Goal: Transaction & Acquisition: Purchase product/service

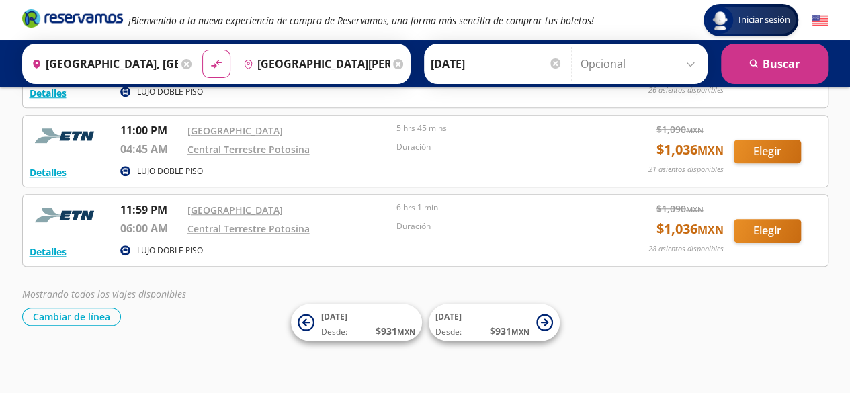
scroll to position [516, 0]
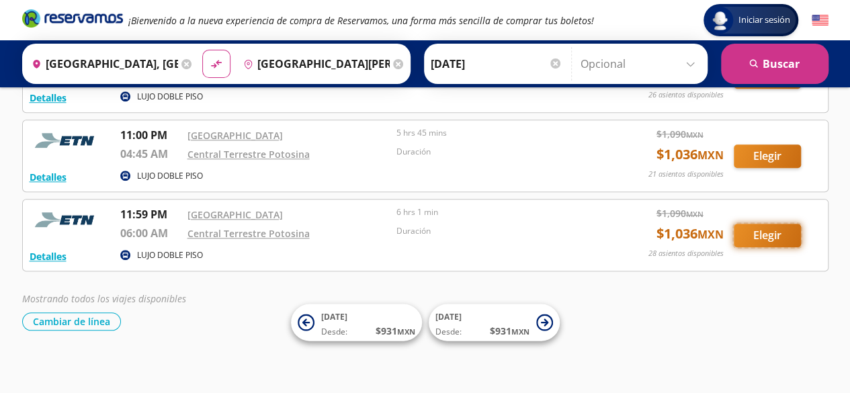
click at [770, 238] on button "Elegir" at bounding box center [766, 236] width 67 height 24
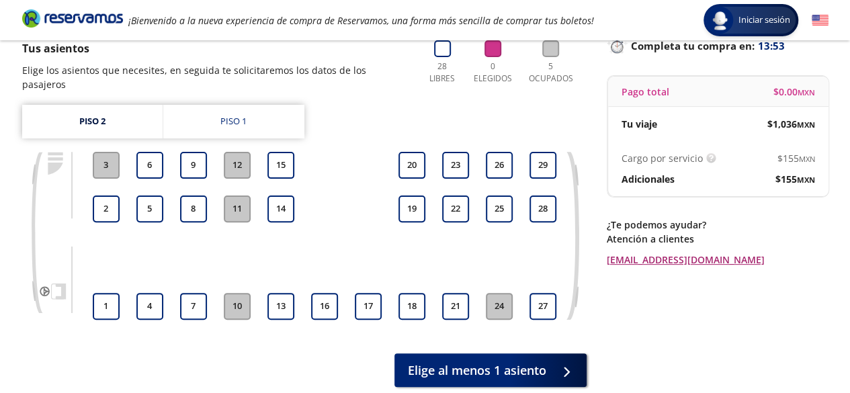
scroll to position [96, 0]
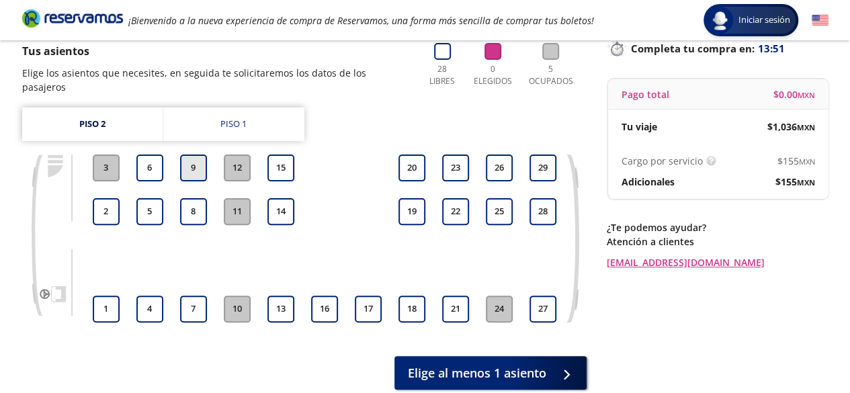
click at [197, 160] on button "9" at bounding box center [193, 167] width 27 height 27
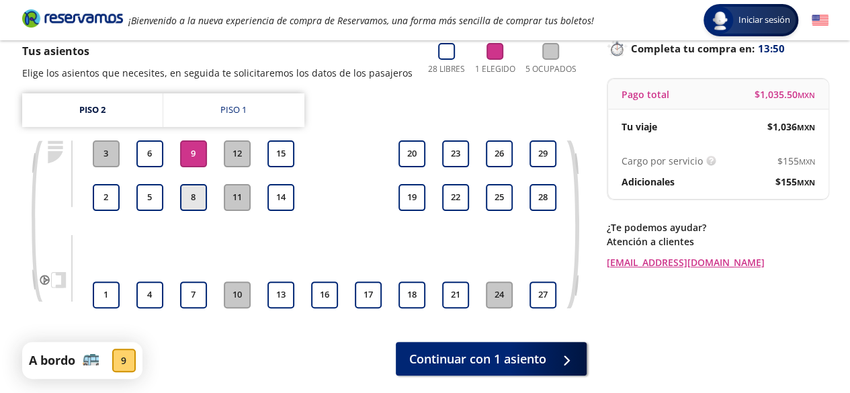
click at [196, 195] on button "8" at bounding box center [193, 197] width 27 height 27
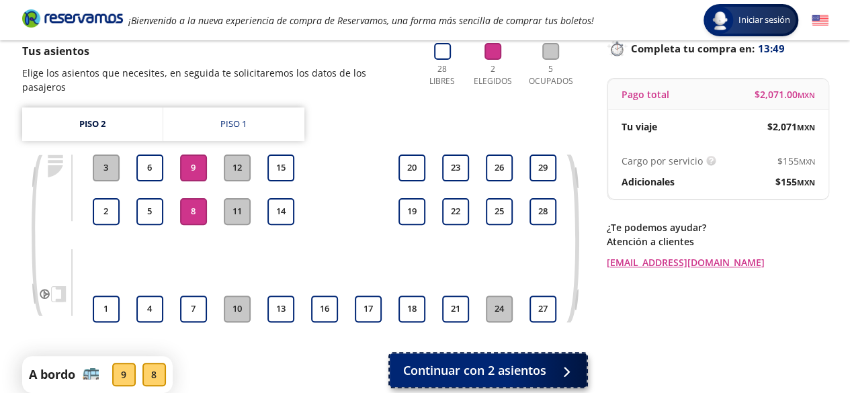
click at [510, 361] on span "Continuar con 2 asientos" at bounding box center [474, 370] width 143 height 18
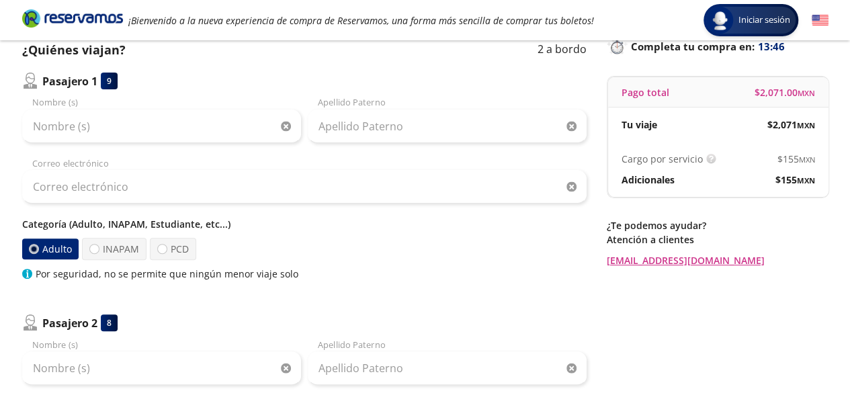
scroll to position [101, 0]
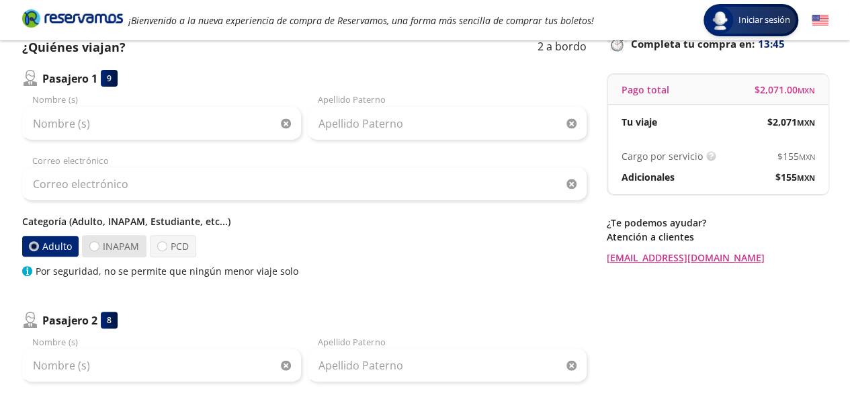
click at [122, 245] on label "INAPAM" at bounding box center [114, 246] width 64 height 22
click at [99, 245] on input "INAPAM" at bounding box center [94, 246] width 9 height 9
radio input "true"
radio input "false"
drag, startPoint x: 846, startPoint y: 156, endPoint x: 847, endPoint y: 166, distance: 9.5
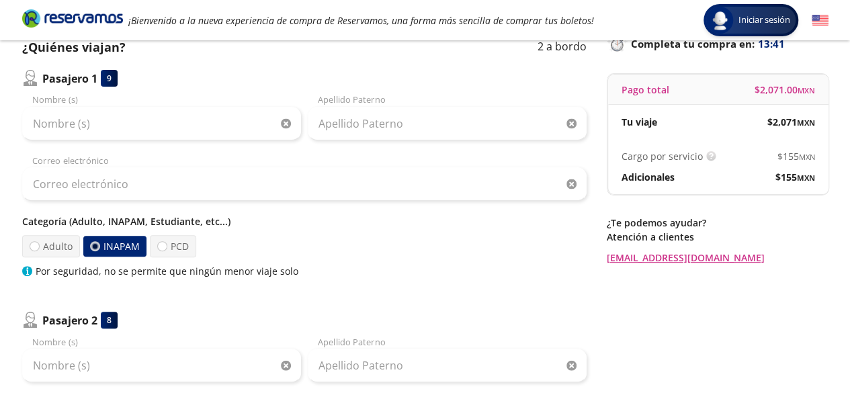
click at [847, 166] on div "Group 9 Created with Sketch. Datos para la compra Ciudad de [GEOGRAPHIC_DATA] -…" at bounding box center [425, 321] width 850 height 844
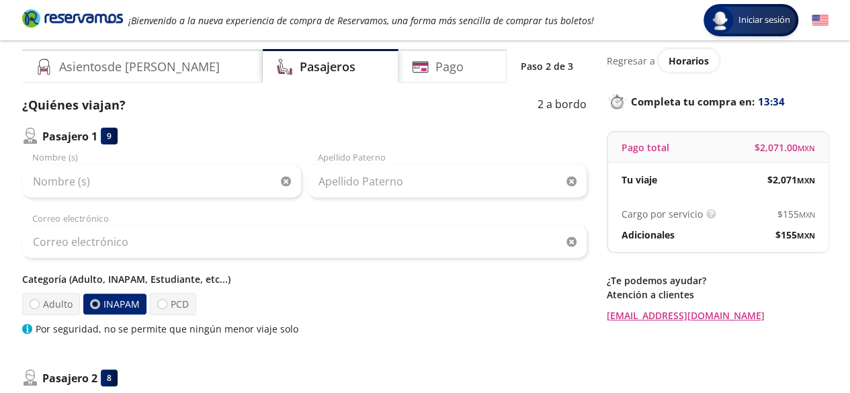
scroll to position [33, 0]
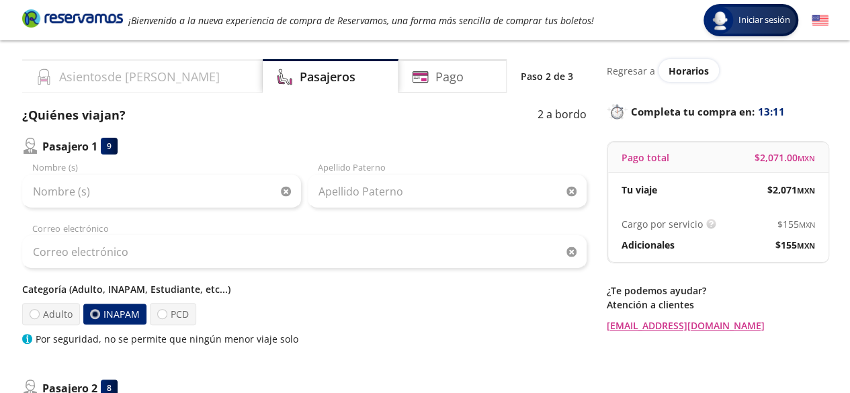
click at [162, 89] on div "Asientos de [PERSON_NAME]" at bounding box center [142, 76] width 240 height 34
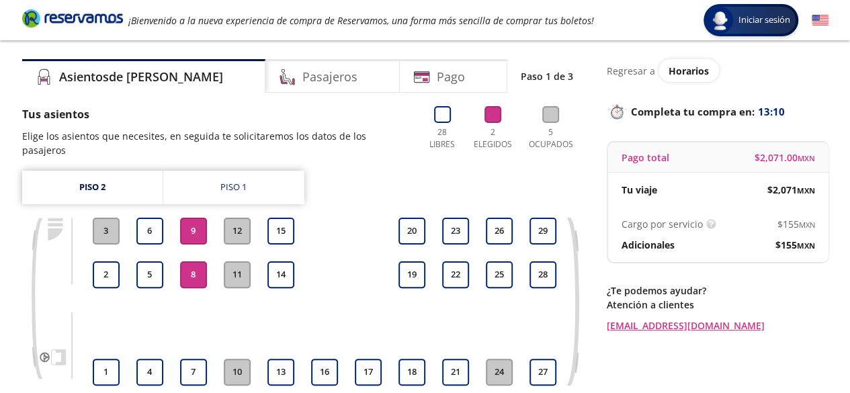
click at [192, 218] on button "9" at bounding box center [193, 231] width 27 height 27
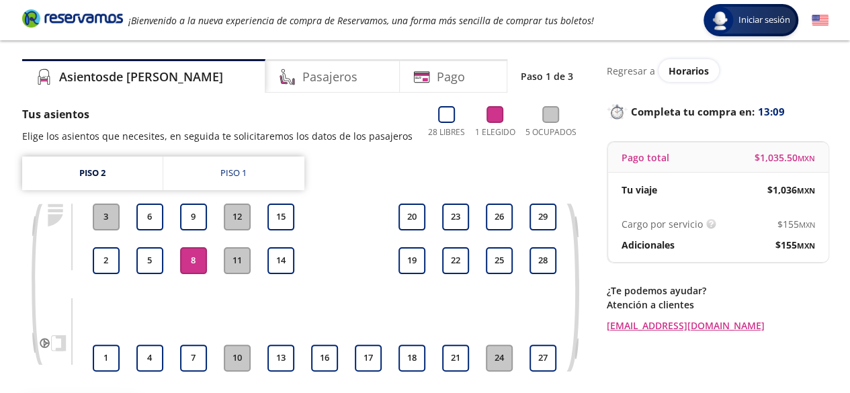
click at [192, 267] on button "8" at bounding box center [193, 260] width 27 height 27
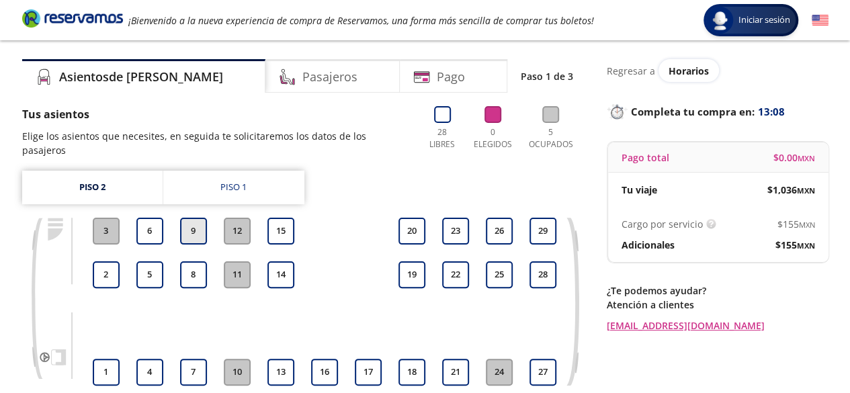
click at [193, 218] on button "9" at bounding box center [193, 231] width 27 height 27
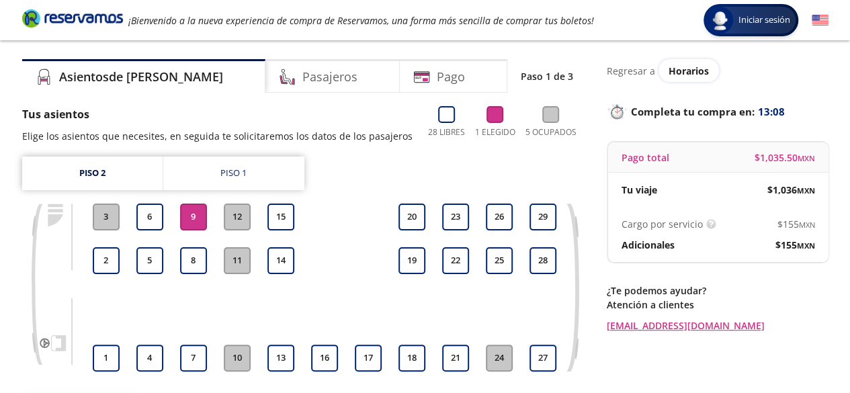
click at [193, 245] on div "7 8 9" at bounding box center [194, 288] width 34 height 168
click at [197, 251] on button "8" at bounding box center [193, 260] width 27 height 27
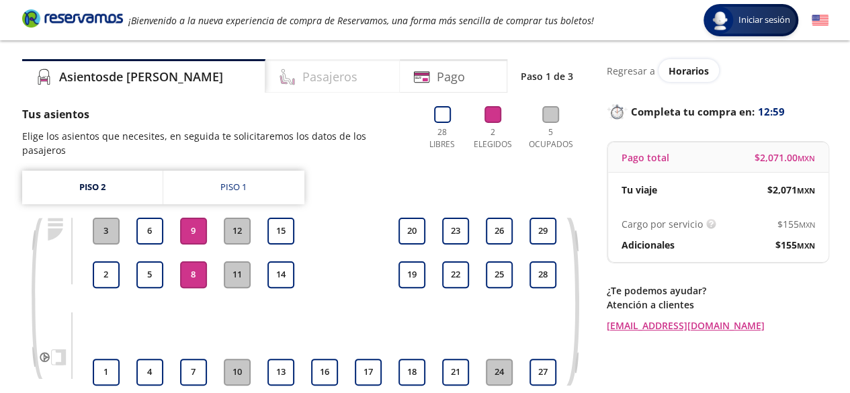
click at [308, 71] on div "Pasajeros" at bounding box center [332, 76] width 134 height 34
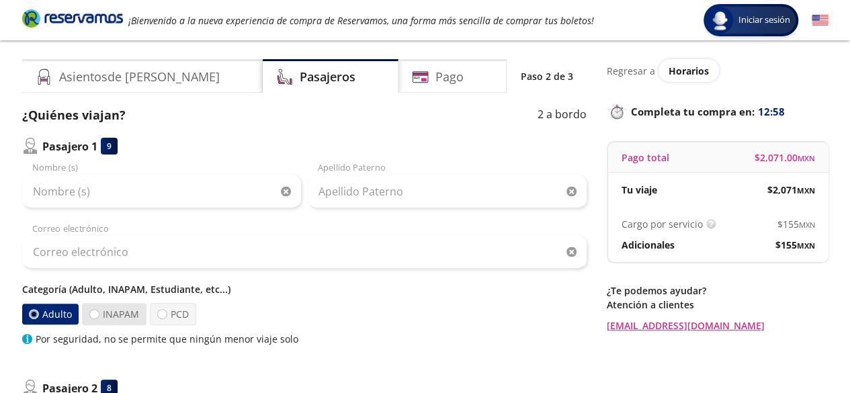
click at [125, 310] on label "INAPAM" at bounding box center [114, 314] width 64 height 22
click at [99, 310] on input "INAPAM" at bounding box center [94, 314] width 9 height 9
radio input "true"
radio input "false"
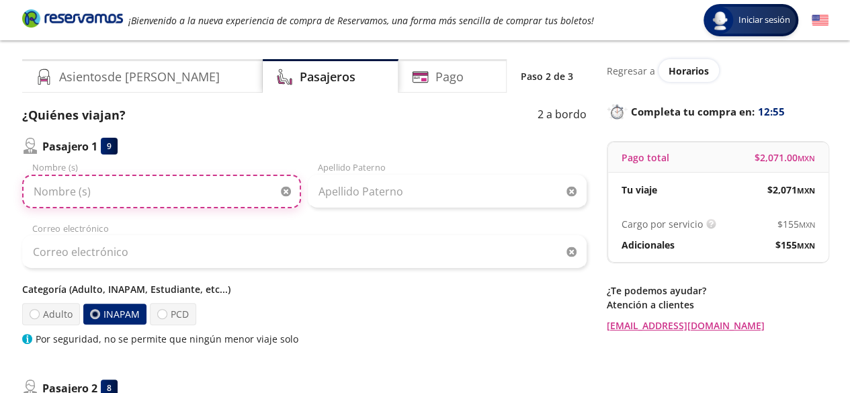
click at [207, 199] on input "Nombre (s)" at bounding box center [161, 192] width 279 height 34
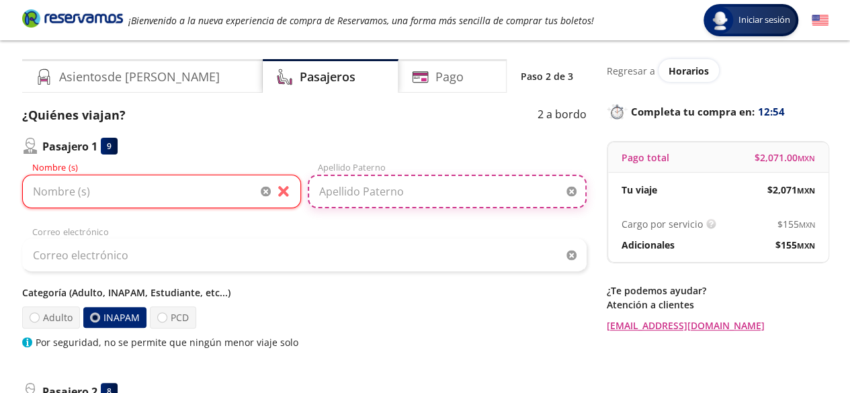
click at [379, 191] on input "Apellido Paterno" at bounding box center [447, 192] width 279 height 34
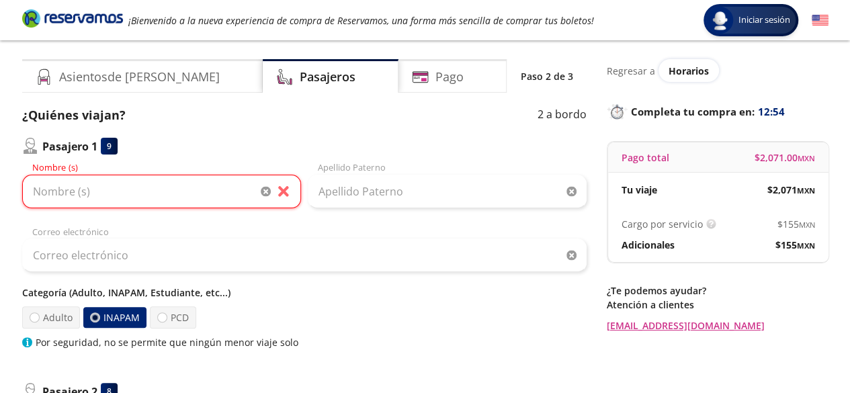
click at [357, 226] on div "Correo electrónico" at bounding box center [304, 248] width 564 height 47
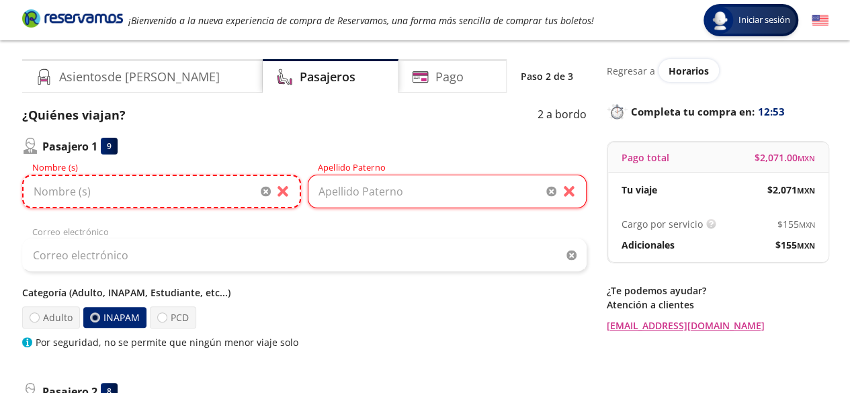
click at [238, 197] on input "Nombre (s)" at bounding box center [161, 192] width 279 height 34
type input "[PERSON_NAME]"
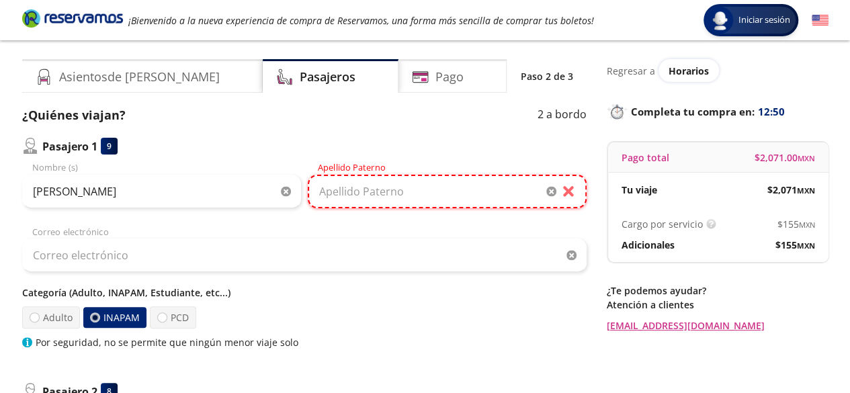
click at [326, 199] on input "Apellido Paterno" at bounding box center [447, 192] width 279 height 34
type input "[PERSON_NAME]"
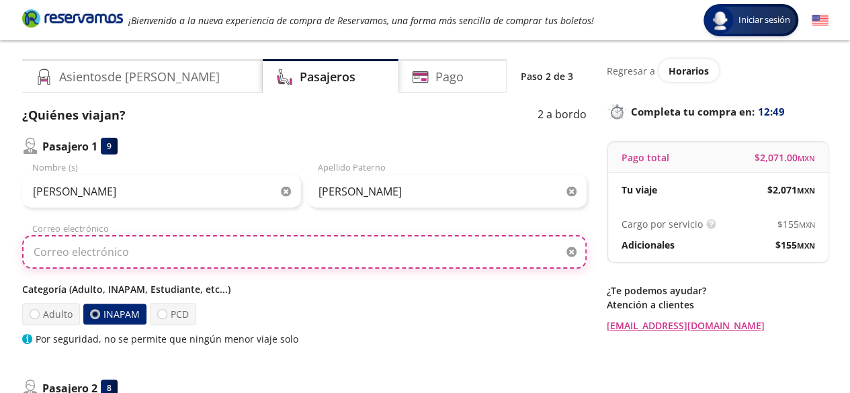
click at [294, 238] on input "Correo electrónico" at bounding box center [304, 252] width 564 height 34
type input "[EMAIL_ADDRESS][DOMAIN_NAME]"
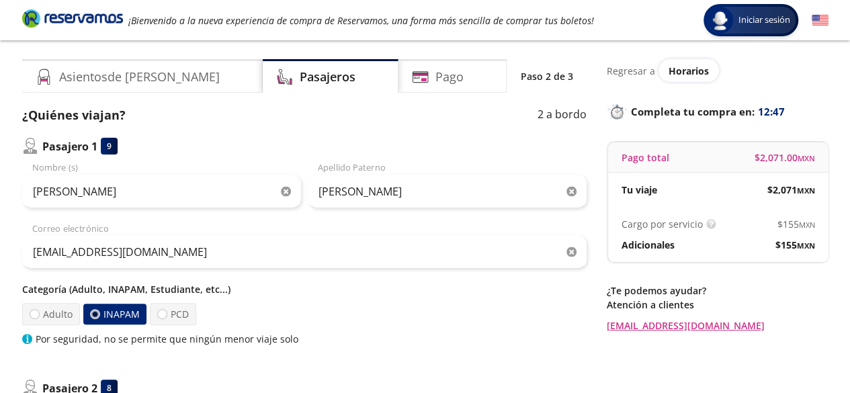
click at [269, 304] on div "Adulto INAPAM PCD" at bounding box center [304, 314] width 564 height 22
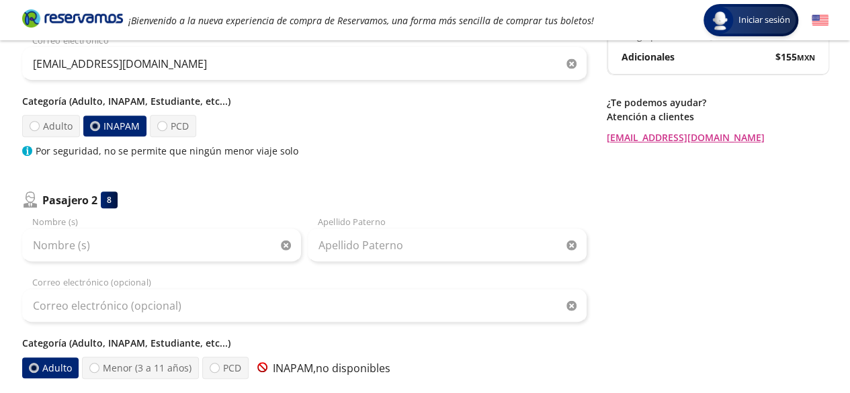
scroll to position [248, 0]
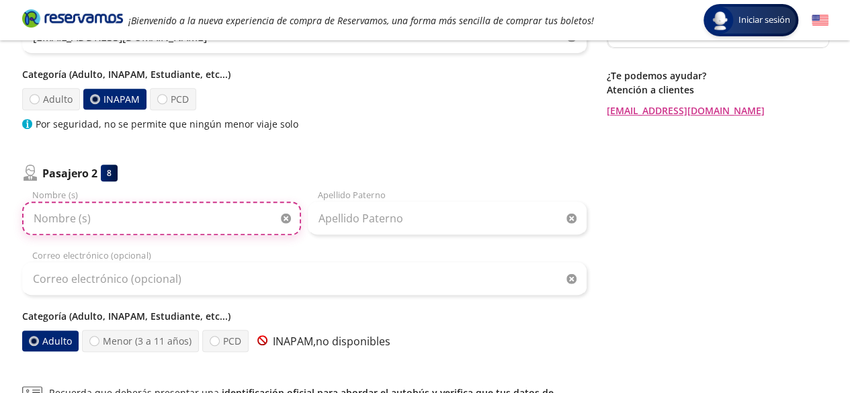
click at [167, 224] on input "Nombre (s)" at bounding box center [161, 218] width 279 height 34
type input "d"
type input "[PERSON_NAME]"
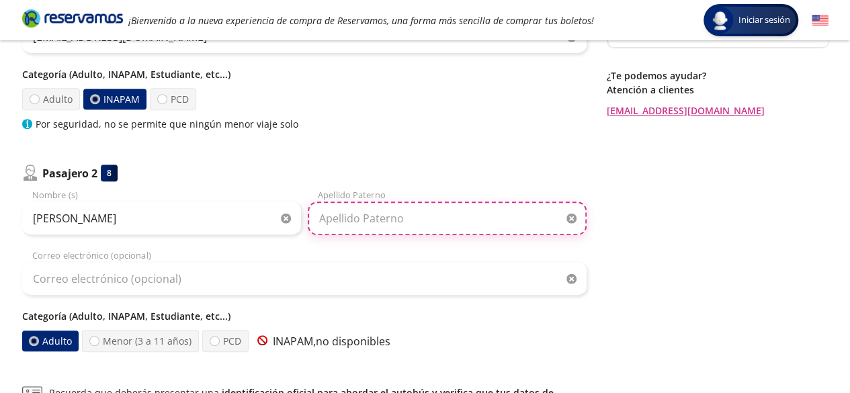
click at [386, 219] on input "Apellido Paterno" at bounding box center [447, 218] width 279 height 34
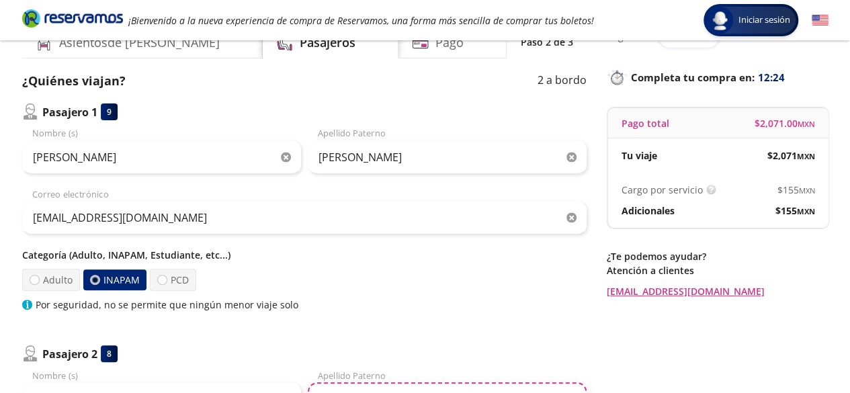
scroll to position [0, 0]
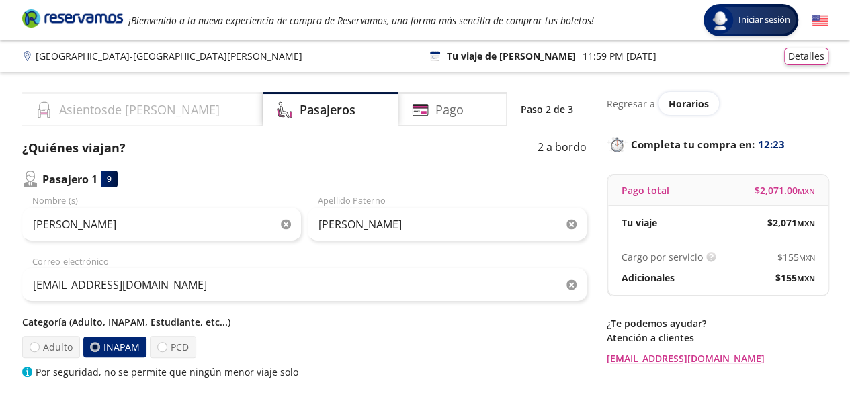
type input "[PERSON_NAME]"
click at [148, 114] on div "Asientos de [PERSON_NAME]" at bounding box center [142, 109] width 240 height 34
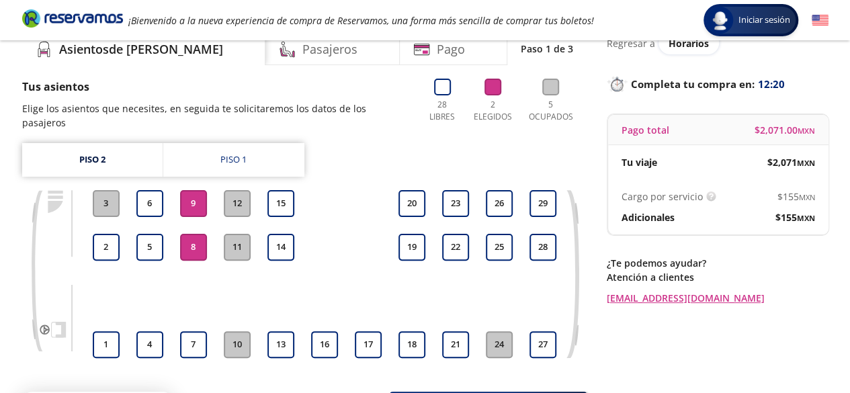
scroll to position [88, 0]
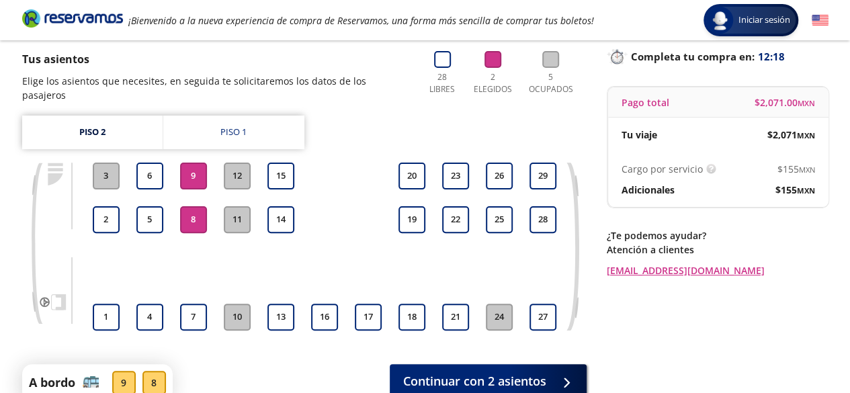
click at [184, 167] on button "9" at bounding box center [193, 176] width 27 height 27
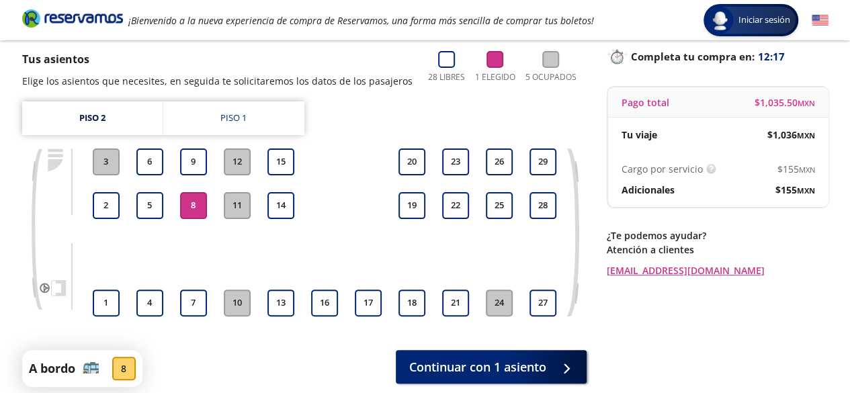
click at [192, 198] on button "8" at bounding box center [193, 205] width 27 height 27
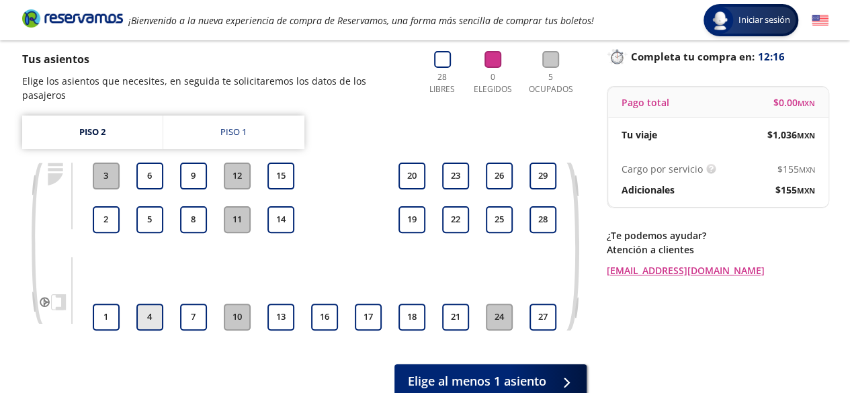
click at [152, 306] on button "4" at bounding box center [149, 317] width 27 height 27
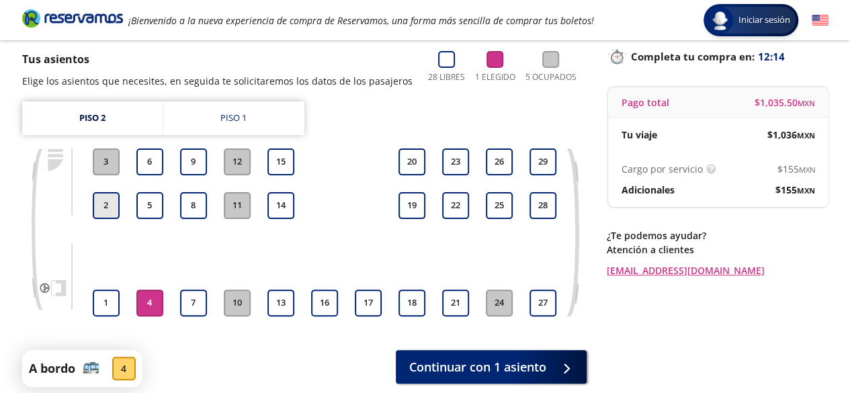
click at [113, 206] on button "2" at bounding box center [106, 205] width 27 height 27
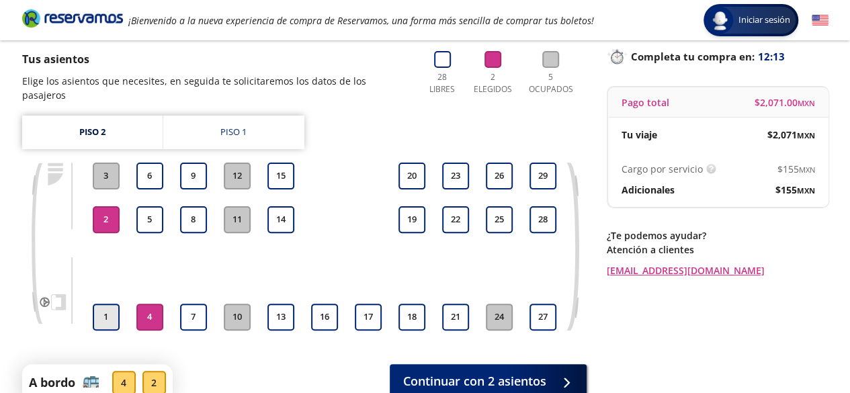
click at [106, 304] on button "1" at bounding box center [106, 317] width 27 height 27
click at [153, 306] on button "4" at bounding box center [149, 317] width 27 height 27
click at [145, 310] on button "4" at bounding box center [149, 317] width 27 height 27
click at [107, 206] on button "2" at bounding box center [106, 219] width 27 height 27
click at [257, 118] on link "Piso 1" at bounding box center [233, 133] width 141 height 34
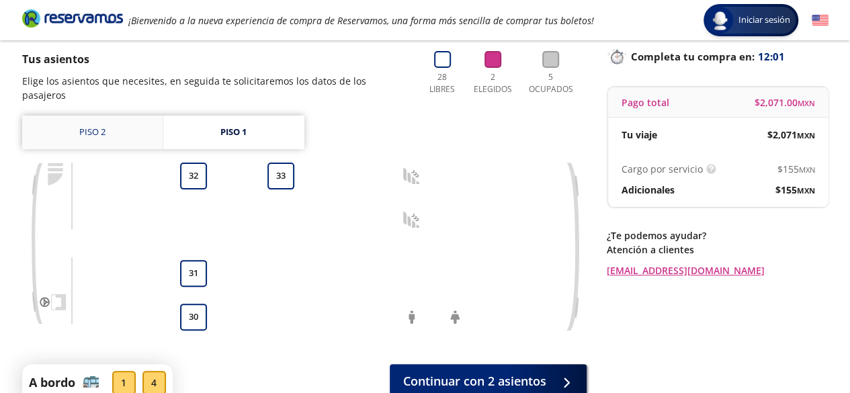
click at [126, 116] on link "Piso 2" at bounding box center [92, 133] width 140 height 34
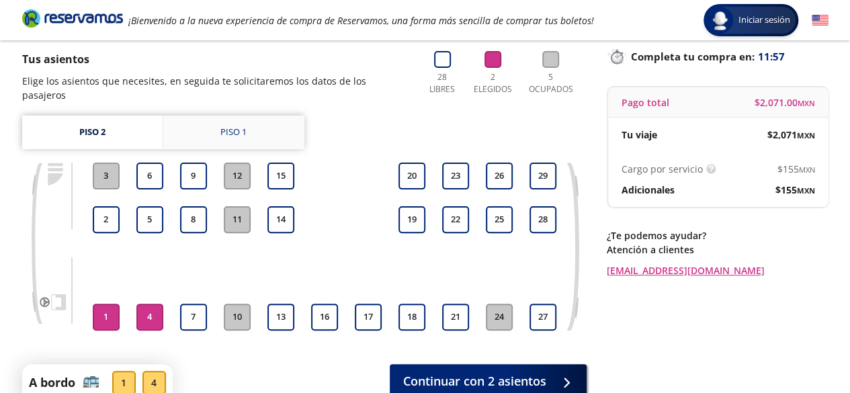
click at [212, 118] on link "Piso 1" at bounding box center [233, 133] width 141 height 34
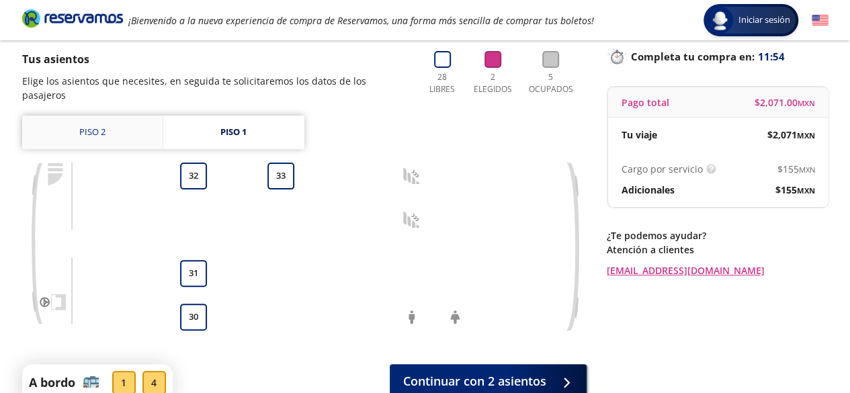
click at [136, 118] on link "Piso 2" at bounding box center [92, 133] width 140 height 34
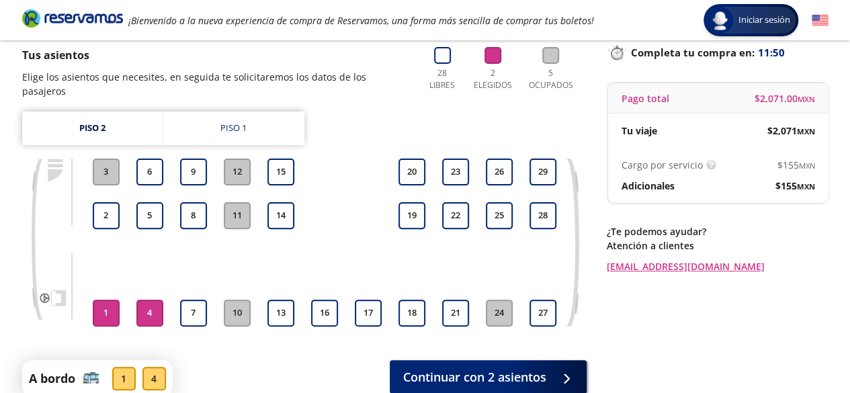
scroll to position [70, 0]
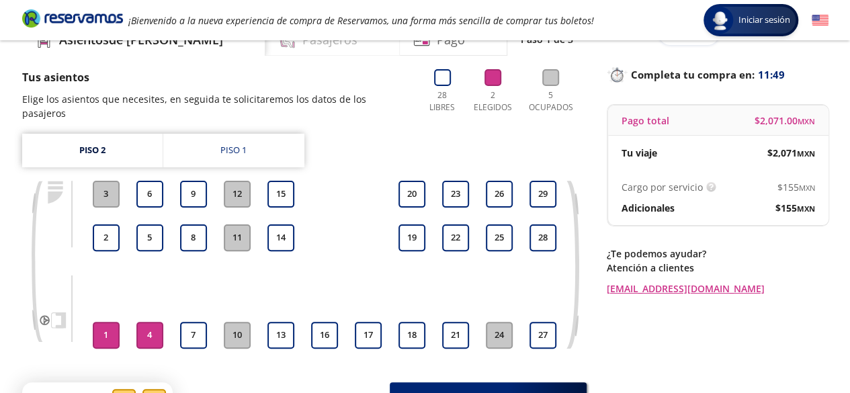
click at [312, 48] on div "Pasajeros" at bounding box center [332, 39] width 134 height 34
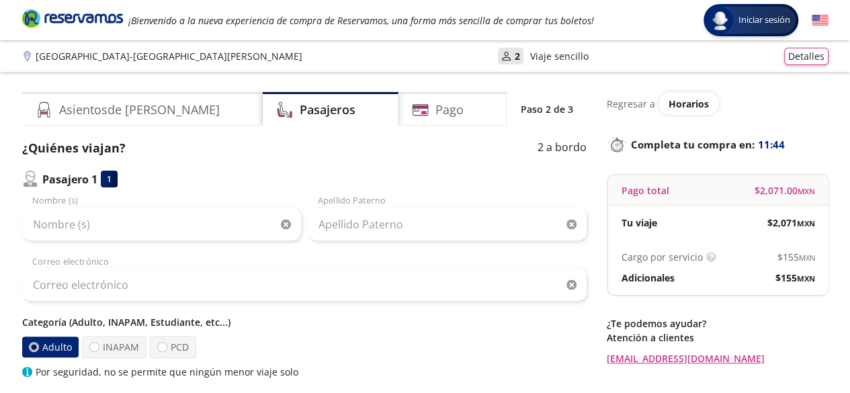
click at [191, 241] on div "Nombre (s) Apellido Paterno Correo electrónico Categoría (Adulto, INAPAM, Estud…" at bounding box center [304, 286] width 564 height 185
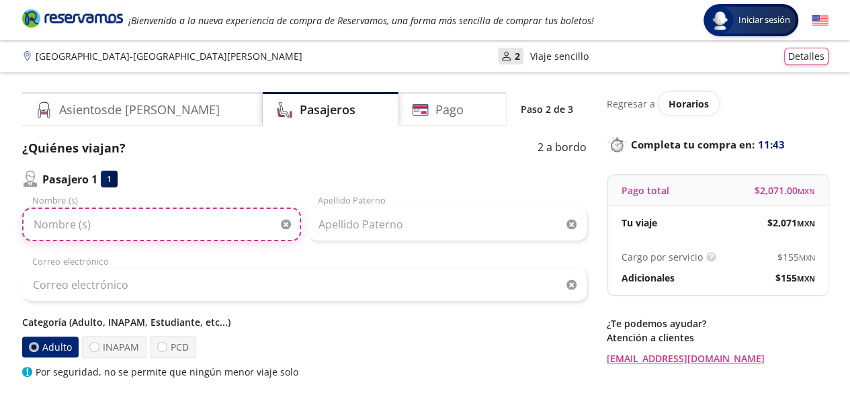
click at [184, 228] on input "Nombre (s)" at bounding box center [161, 225] width 279 height 34
type input "[PERSON_NAME]"
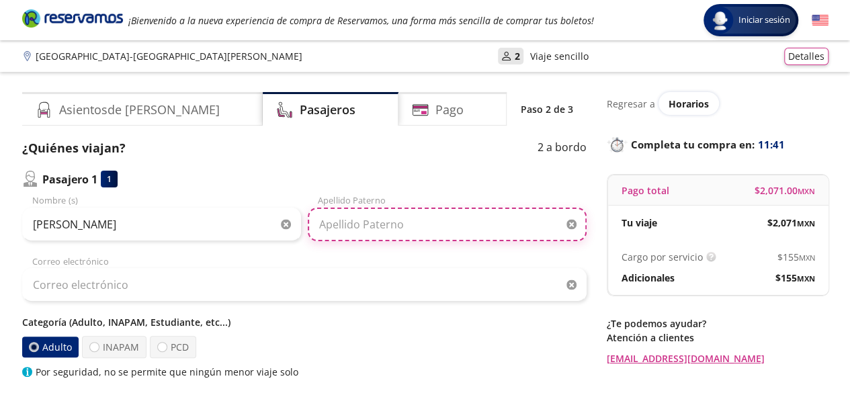
click at [383, 226] on input "Apellido Paterno" at bounding box center [447, 225] width 279 height 34
type input "[PERSON_NAME]"
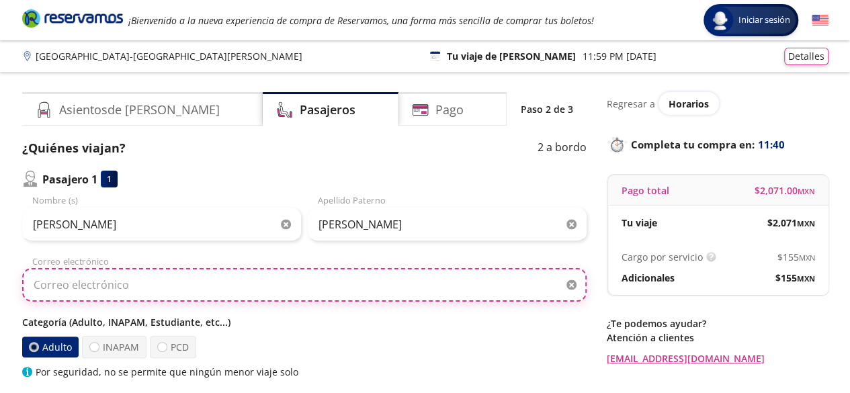
click at [313, 269] on input "Correo electrónico" at bounding box center [304, 285] width 564 height 34
type input "[EMAIL_ADDRESS][DOMAIN_NAME]"
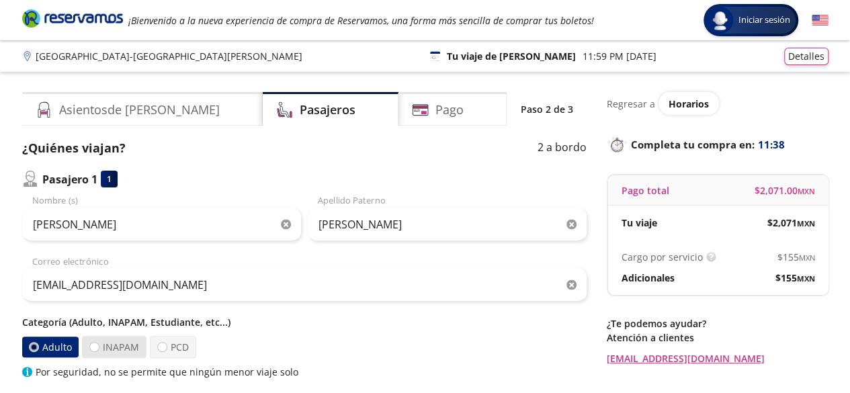
click at [124, 348] on label "INAPAM" at bounding box center [114, 347] width 64 height 22
click at [99, 348] on input "INAPAM" at bounding box center [94, 347] width 9 height 9
radio input "true"
radio input "false"
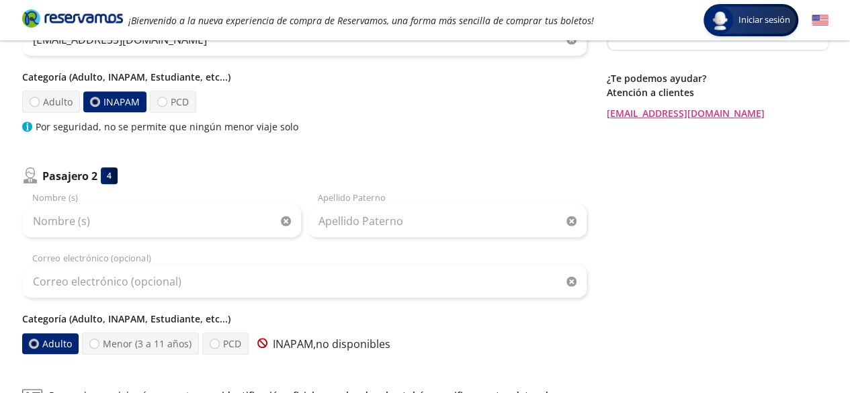
scroll to position [296, 0]
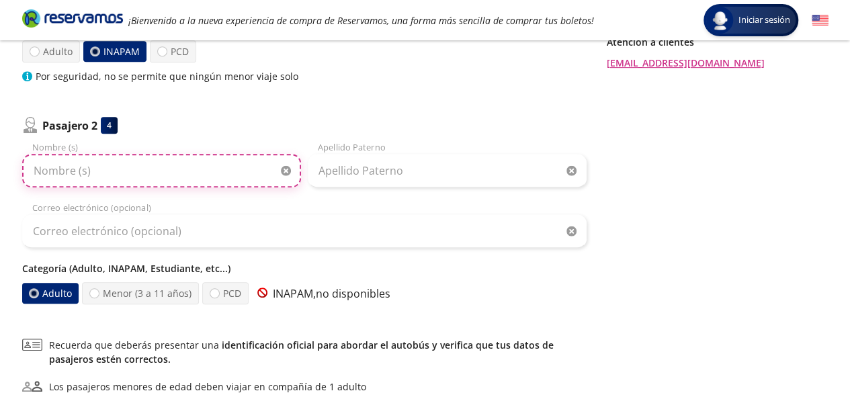
click at [120, 165] on input "Nombre (s)" at bounding box center [161, 171] width 279 height 34
type input "[PERSON_NAME]"
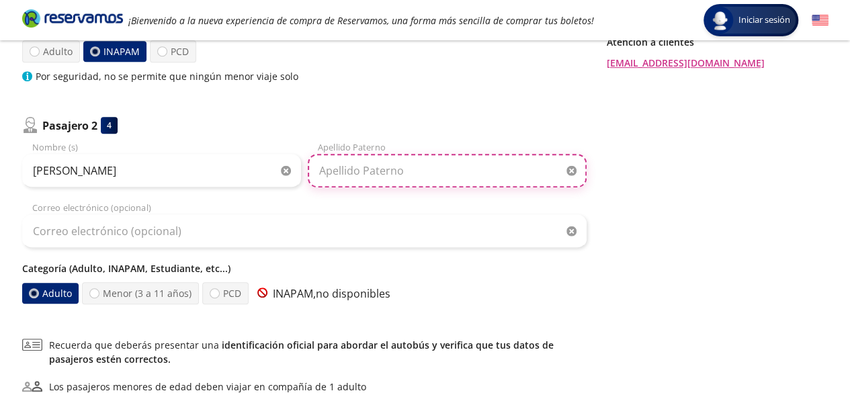
click at [373, 176] on input "Apellido Paterno" at bounding box center [447, 171] width 279 height 34
type input "[PERSON_NAME]"
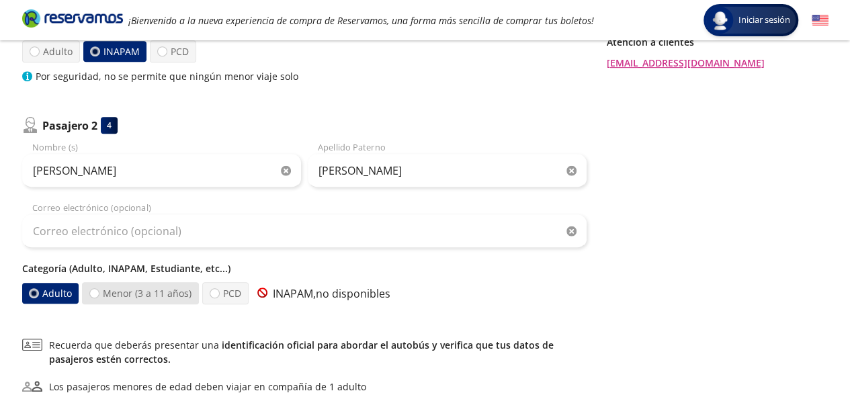
click at [173, 287] on label "Menor (3 a 11 años)" at bounding box center [140, 293] width 117 height 22
click at [99, 289] on input "Menor (3 a 11 años)" at bounding box center [94, 293] width 9 height 9
radio input "true"
radio input "false"
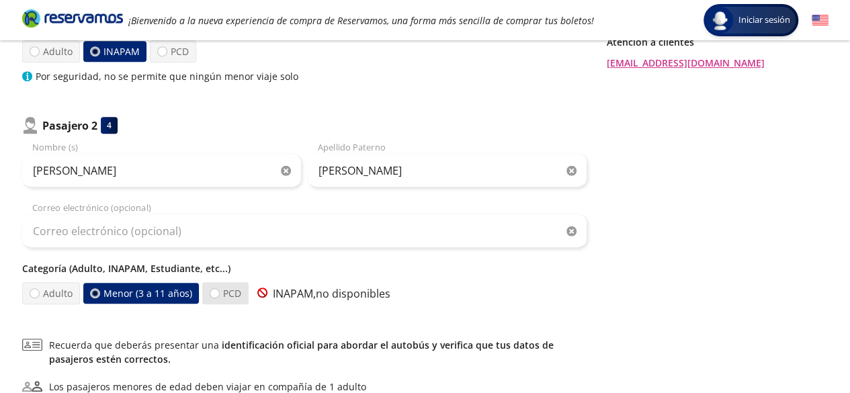
click at [223, 288] on label "PCD" at bounding box center [225, 293] width 46 height 22
click at [219, 289] on input "PCD" at bounding box center [214, 293] width 9 height 9
radio input "true"
radio input "false"
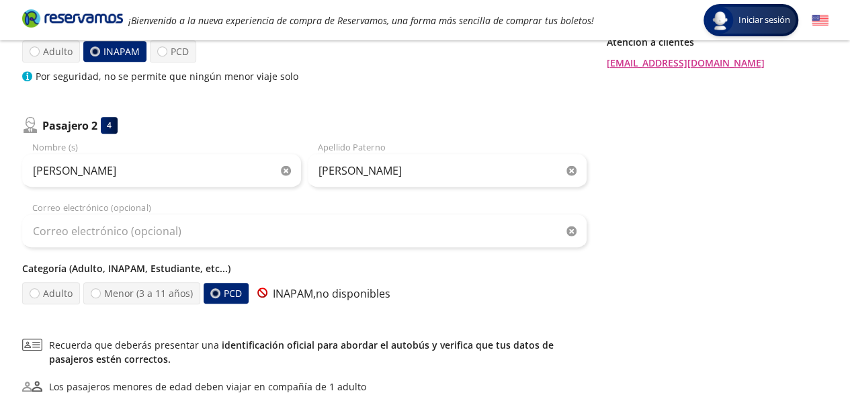
click at [346, 293] on p "INAPAM, no disponibles" at bounding box center [321, 293] width 138 height 16
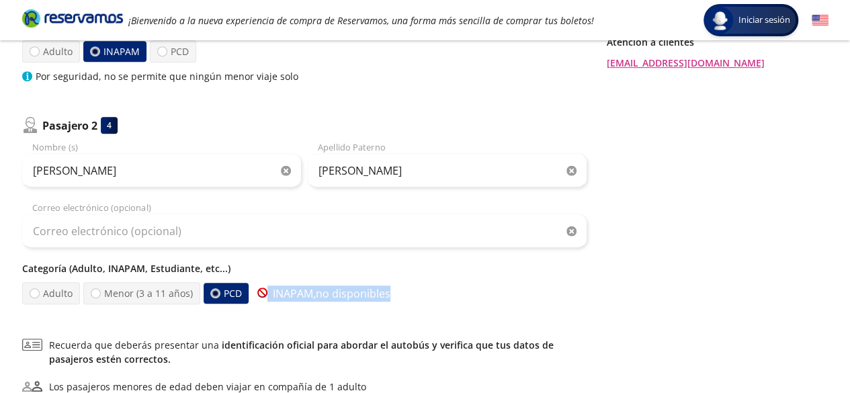
click at [346, 293] on p "INAPAM, no disponibles" at bounding box center [321, 293] width 138 height 16
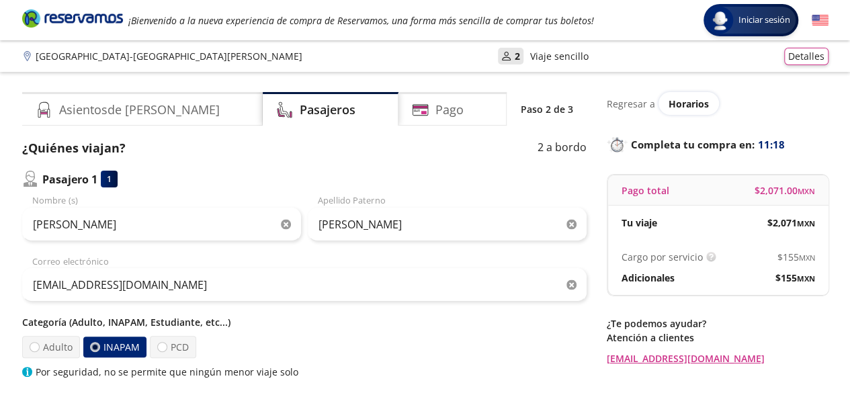
scroll to position [70, 0]
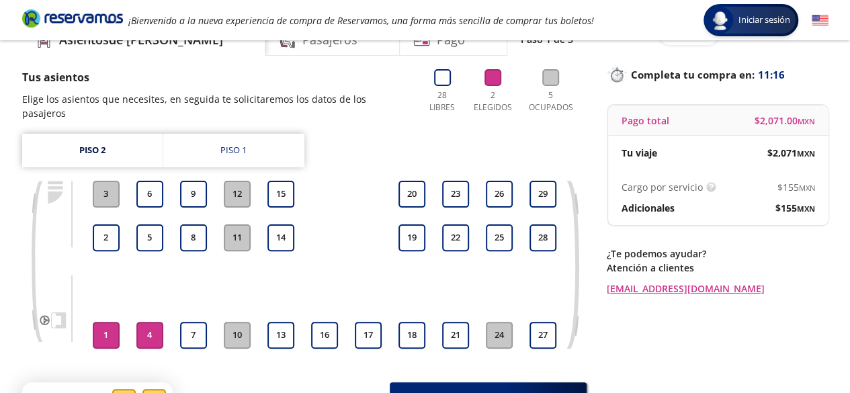
scroll to position [88, 0]
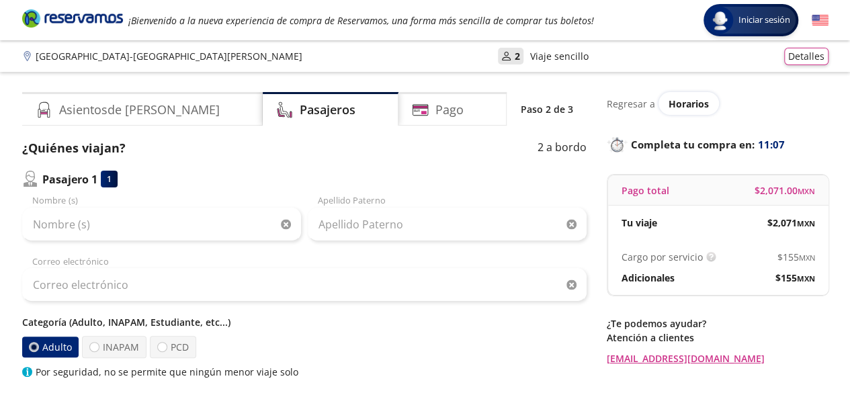
scroll to position [33, 0]
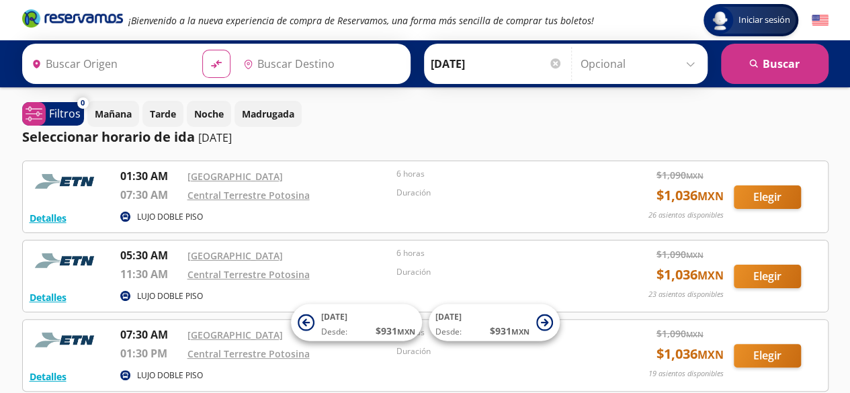
type input "[GEOGRAPHIC_DATA], [GEOGRAPHIC_DATA]"
type input "[GEOGRAPHIC_DATA][PERSON_NAME], [GEOGRAPHIC_DATA][PERSON_NAME]"
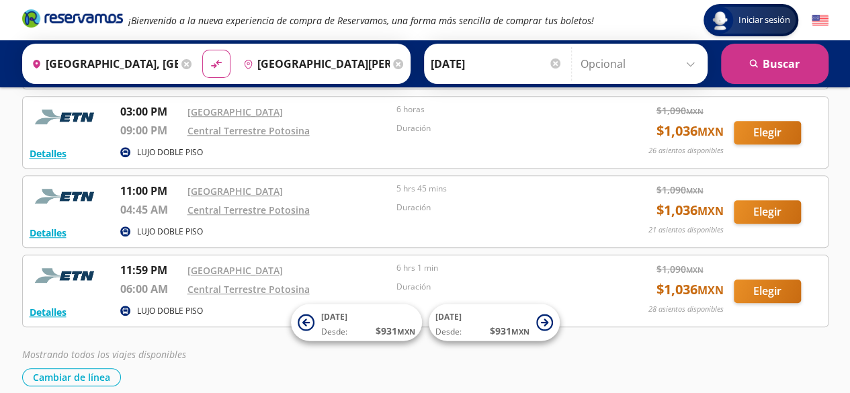
scroll to position [516, 0]
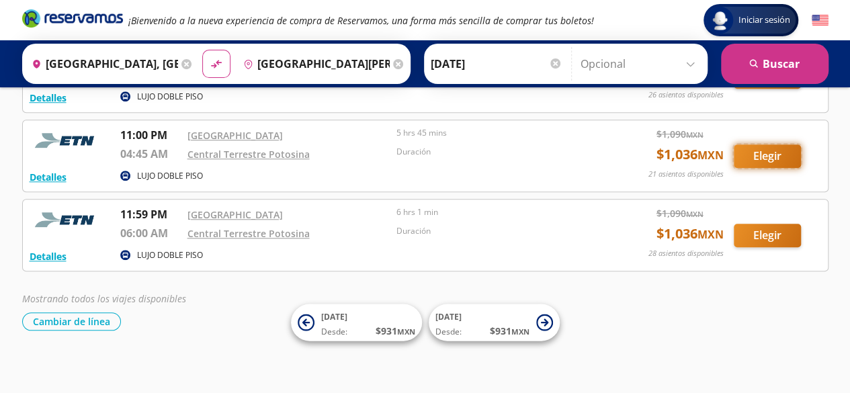
click at [761, 150] on button "Elegir" at bounding box center [766, 156] width 67 height 24
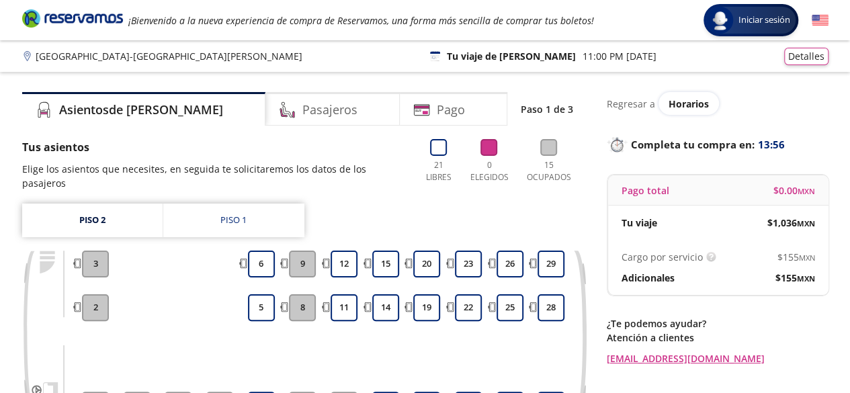
click at [179, 294] on div at bounding box center [179, 307] width 32 height 27
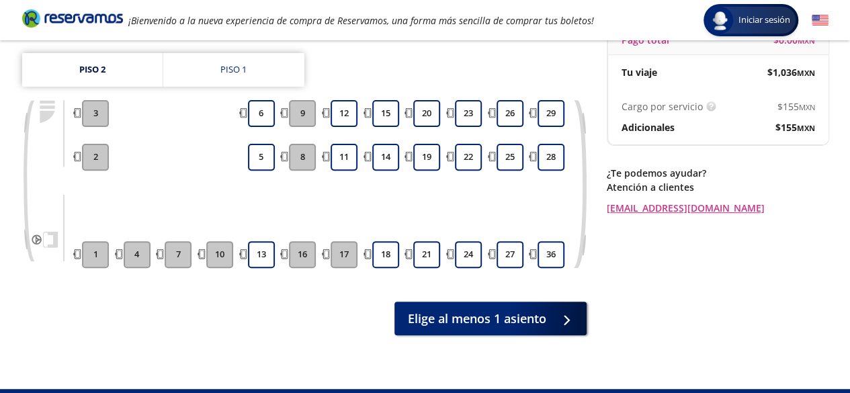
scroll to position [161, 0]
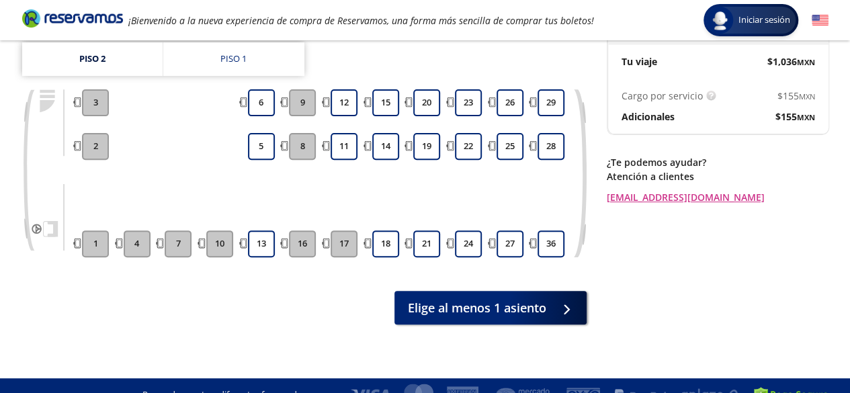
click at [103, 234] on button "1" at bounding box center [95, 243] width 27 height 27
click at [390, 232] on button "18" at bounding box center [385, 243] width 27 height 27
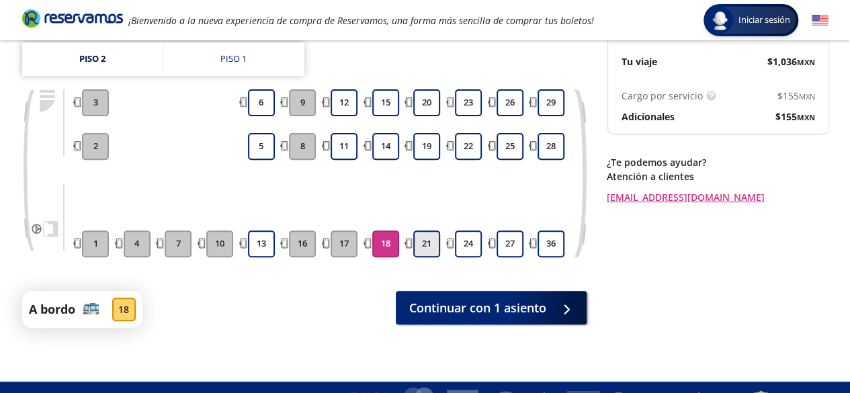
click at [426, 232] on button "21" at bounding box center [426, 243] width 27 height 27
click at [416, 275] on div "Tus asientos Elige los asientos que necesites, en seguida te solicitaremos los …" at bounding box center [304, 153] width 564 height 350
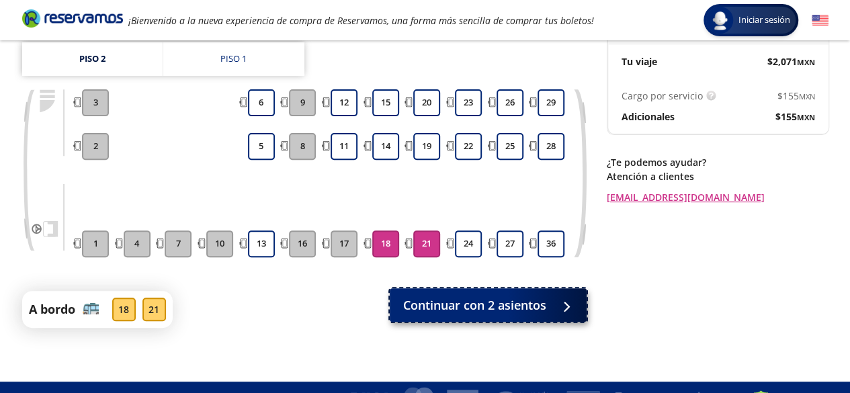
click at [422, 296] on span "Continuar con 2 asientos" at bounding box center [474, 305] width 143 height 18
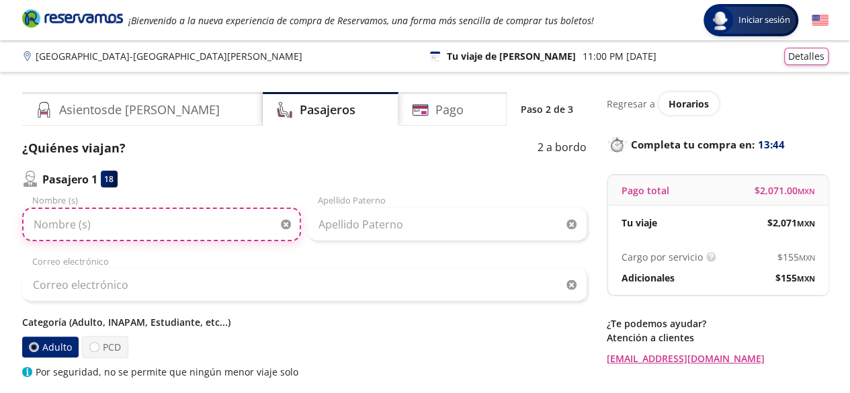
click at [157, 233] on input "Nombre (s)" at bounding box center [161, 225] width 279 height 34
type input "[PERSON_NAME]"
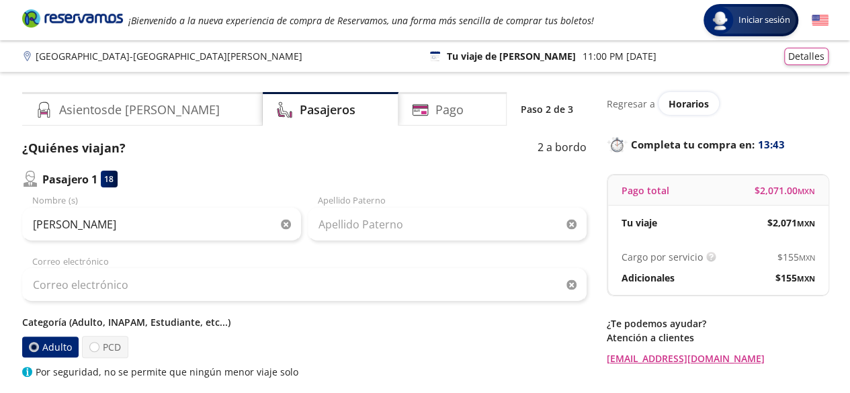
click at [337, 249] on div "[PERSON_NAME] Nombre (s) Apellido Paterno Correo electrónico Categoría (Adulto,…" at bounding box center [304, 286] width 564 height 185
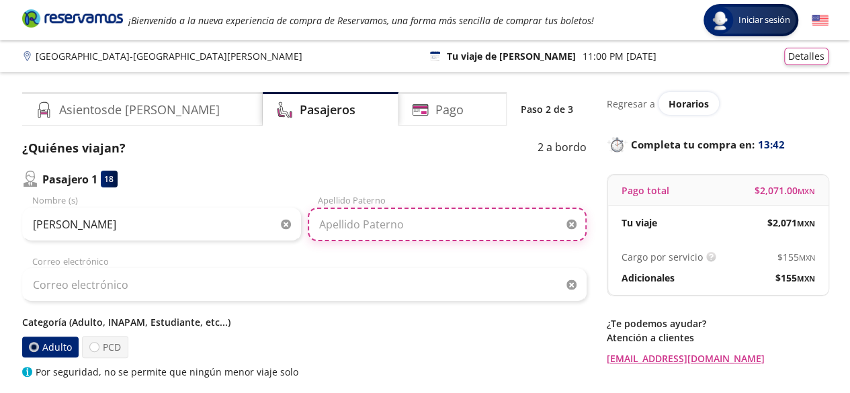
click at [336, 218] on input "Apellido Paterno" at bounding box center [447, 225] width 279 height 34
type input "[PERSON_NAME]"
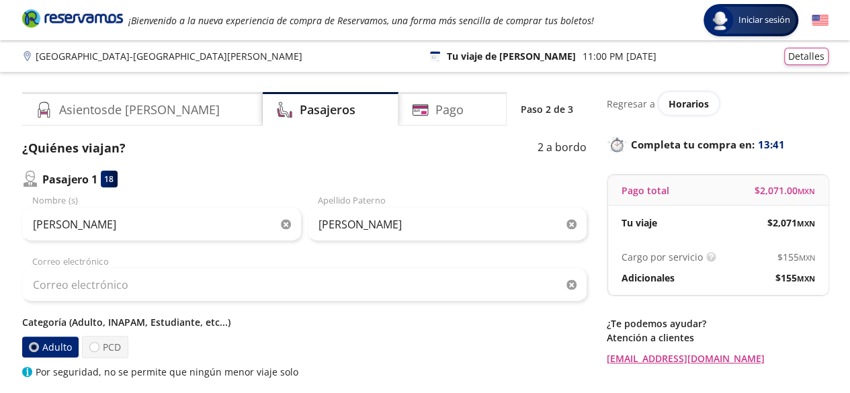
click at [253, 303] on div "[PERSON_NAME] Nombre (s) [PERSON_NAME] Apellido Paterno Correo electrónico Cate…" at bounding box center [304, 286] width 564 height 185
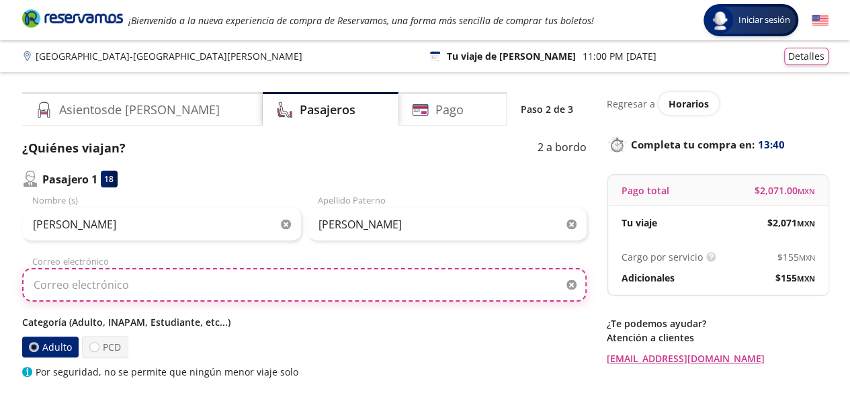
click at [222, 287] on input "Correo electrónico" at bounding box center [304, 285] width 564 height 34
type input "[EMAIL_ADDRESS][DOMAIN_NAME]"
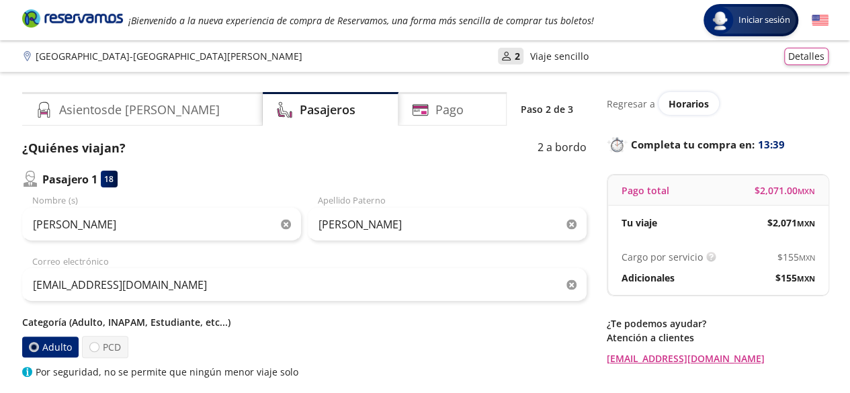
click at [355, 355] on div "Adulto PCD" at bounding box center [304, 347] width 564 height 22
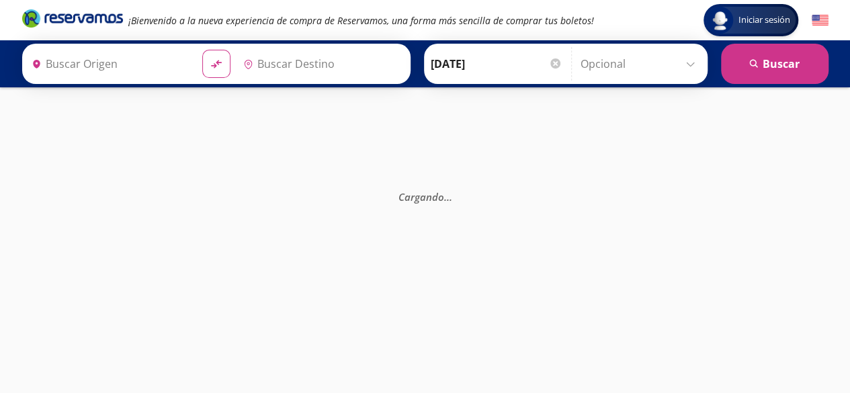
type input "[GEOGRAPHIC_DATA], [GEOGRAPHIC_DATA]"
type input "[GEOGRAPHIC_DATA][PERSON_NAME], [GEOGRAPHIC_DATA][PERSON_NAME]"
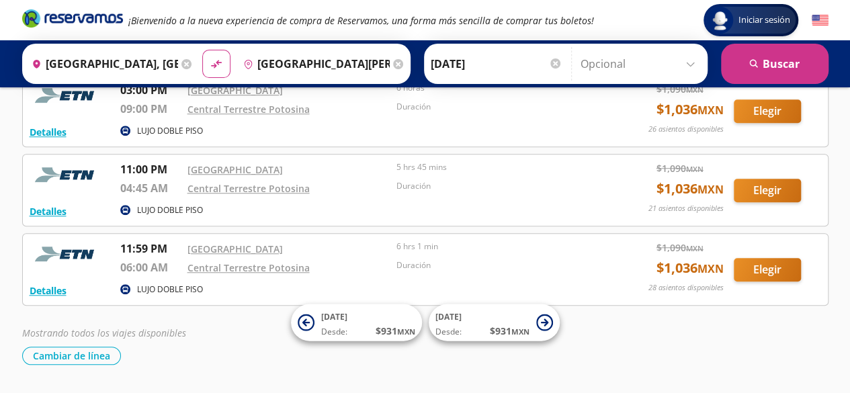
scroll to position [463, 0]
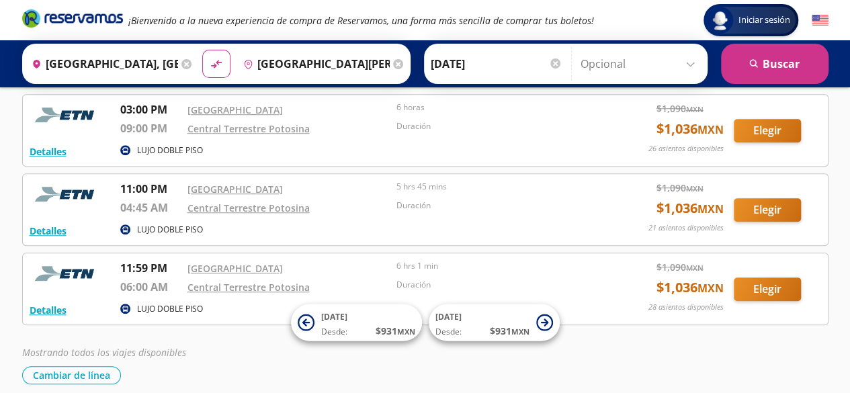
click at [434, 54] on input "[DATE]" at bounding box center [497, 64] width 132 height 34
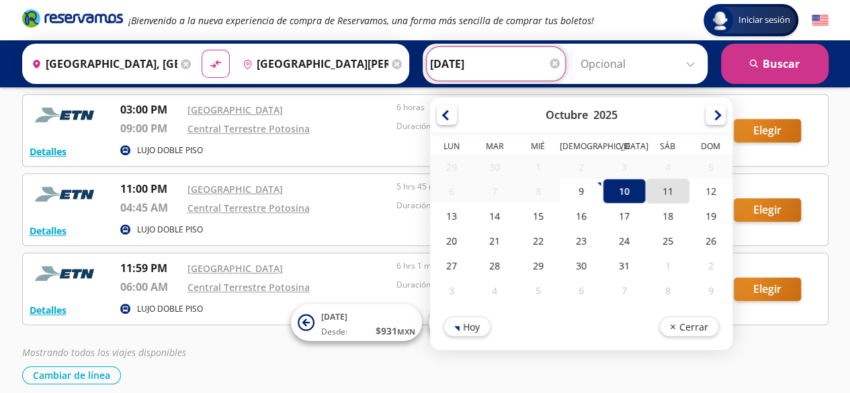
click at [665, 185] on div "11" at bounding box center [666, 191] width 43 height 25
type input "[DATE]"
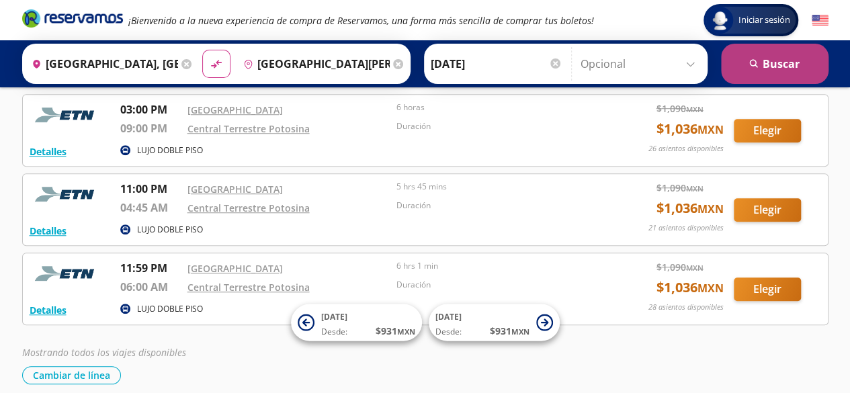
click at [760, 82] on button "search [GEOGRAPHIC_DATA]" at bounding box center [774, 64] width 107 height 40
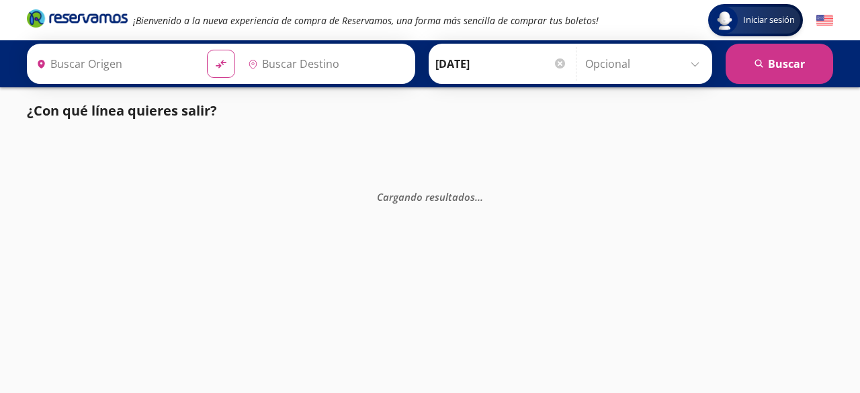
type input "[GEOGRAPHIC_DATA][PERSON_NAME], [GEOGRAPHIC_DATA][PERSON_NAME]"
type input "[GEOGRAPHIC_DATA], [GEOGRAPHIC_DATA]"
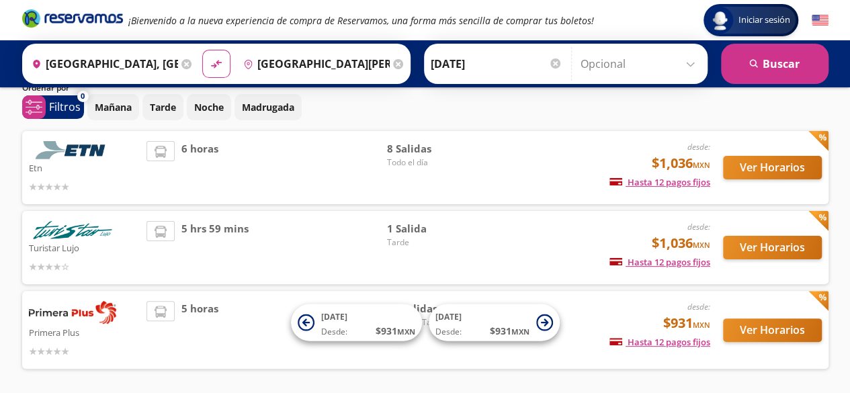
scroll to position [54, 0]
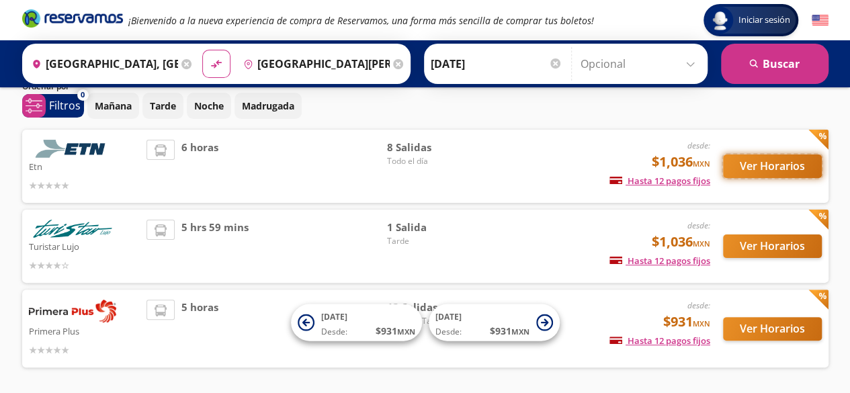
click at [732, 171] on button "Ver Horarios" at bounding box center [772, 166] width 99 height 24
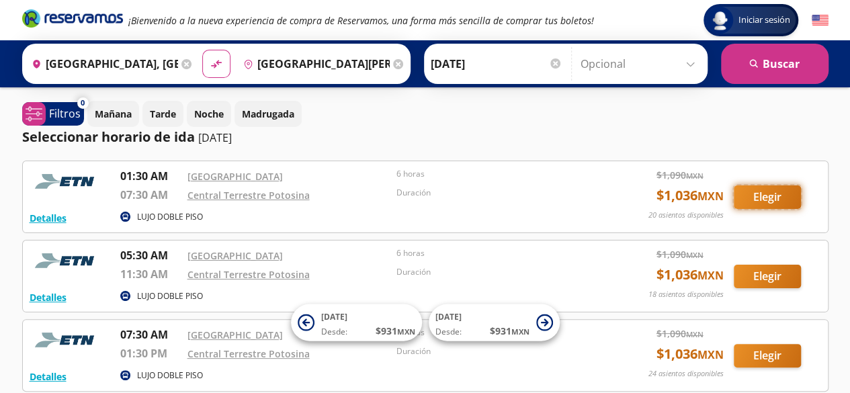
click at [781, 193] on button "Elegir" at bounding box center [766, 197] width 67 height 24
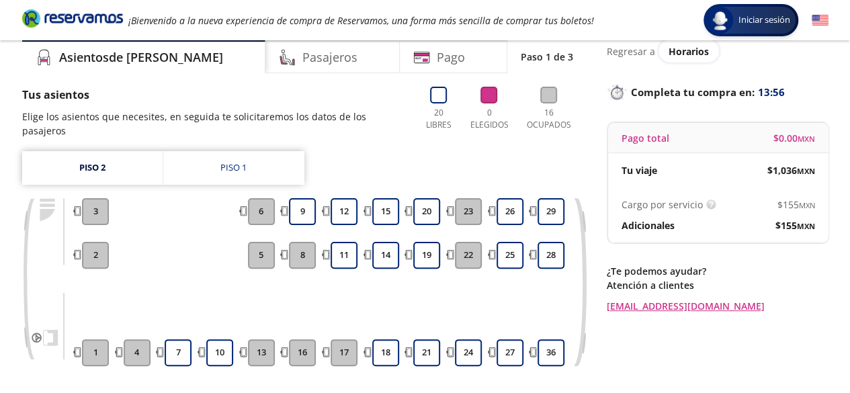
scroll to position [54, 0]
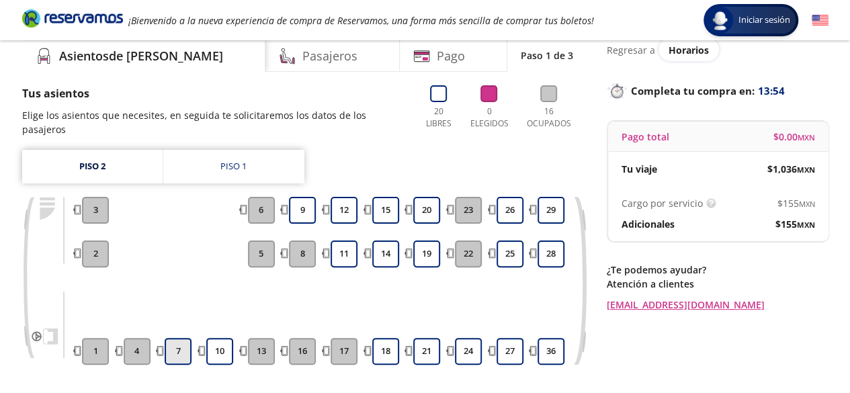
click at [181, 343] on button "7" at bounding box center [178, 351] width 27 height 27
click at [222, 338] on button "10" at bounding box center [219, 351] width 27 height 27
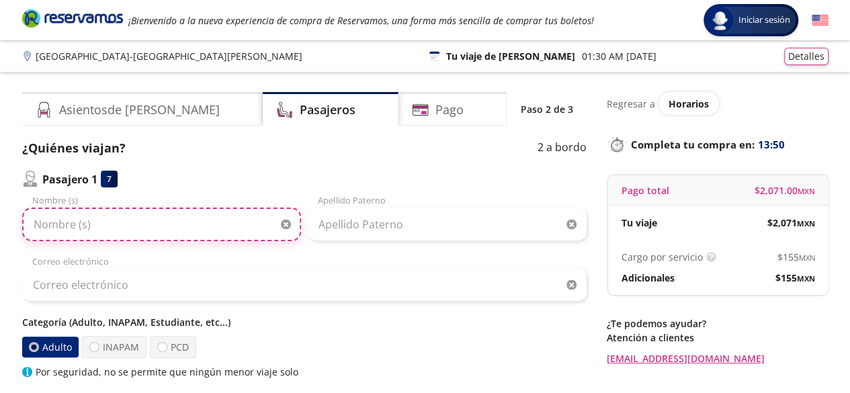
click at [185, 224] on input "Nombre (s)" at bounding box center [161, 225] width 279 height 34
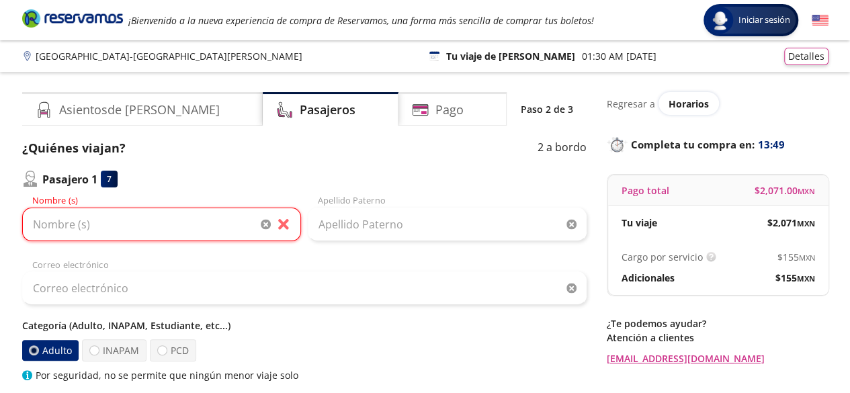
click at [118, 332] on div "Categoría (Adulto, INAPAM, Estudiante, etc...) Adulto INAPAM PCD Por seguridad,…" at bounding box center [304, 350] width 564 height 64
click at [116, 346] on label "INAPAM" at bounding box center [114, 350] width 64 height 22
click at [99, 346] on input "INAPAM" at bounding box center [94, 350] width 9 height 9
radio input "true"
radio input "false"
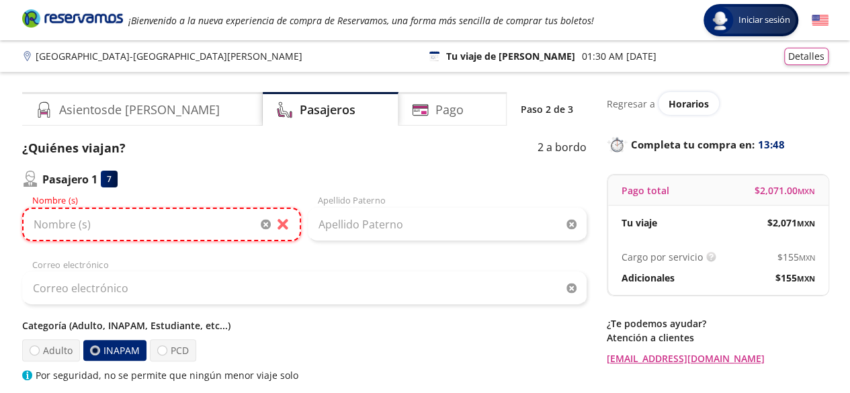
click at [144, 211] on input "Nombre (s)" at bounding box center [161, 225] width 279 height 34
type input "[PERSON_NAME]"
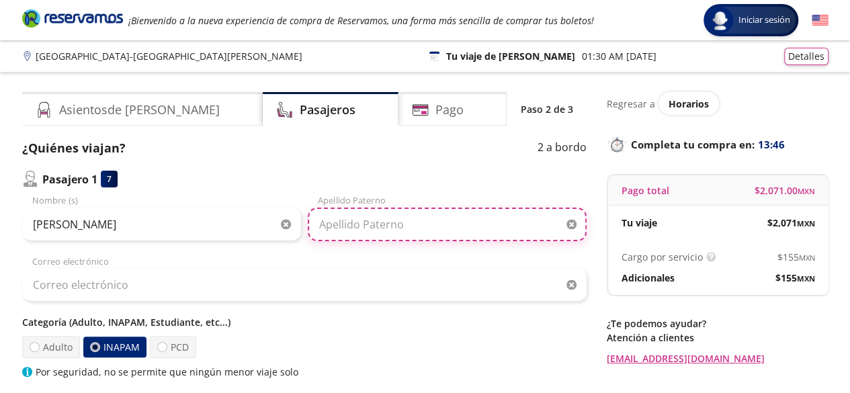
click at [357, 222] on input "Apellido Paterno" at bounding box center [447, 225] width 279 height 34
type input "[PERSON_NAME]"
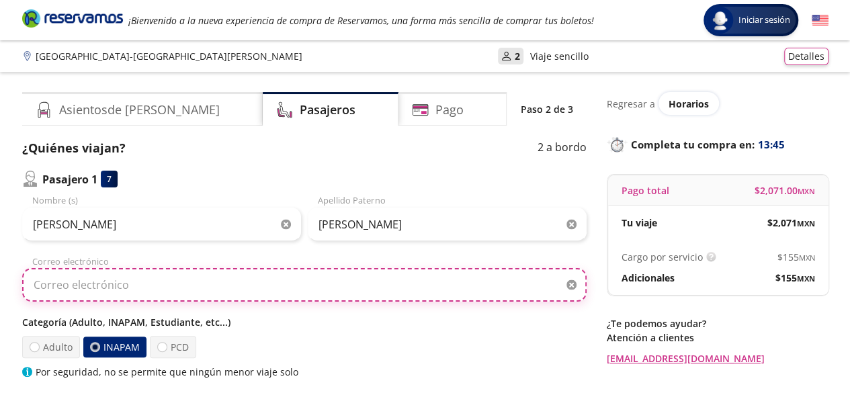
click at [345, 272] on input "Correo electrónico" at bounding box center [304, 285] width 564 height 34
type input "[EMAIL_ADDRESS][DOMAIN_NAME]"
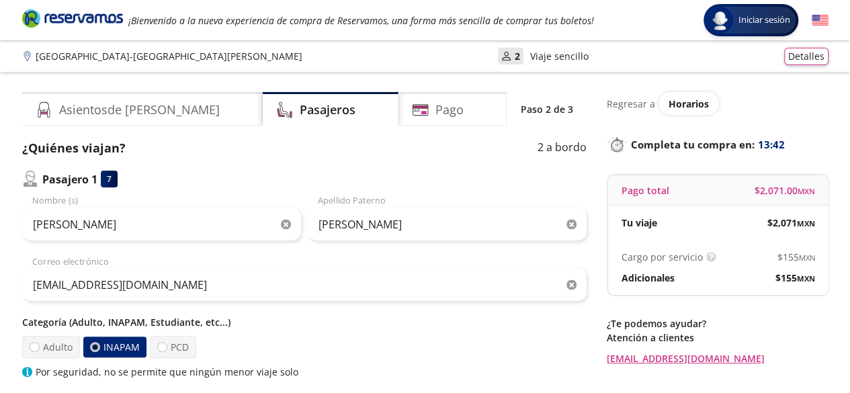
drag, startPoint x: 254, startPoint y: 324, endPoint x: 247, endPoint y: 345, distance: 21.2
click at [247, 345] on div "Adulto INAPAM PCD" at bounding box center [304, 347] width 564 height 22
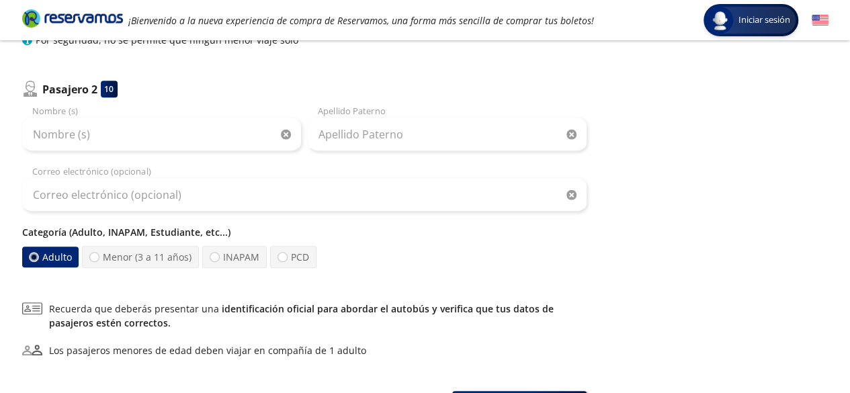
scroll to position [349, 0]
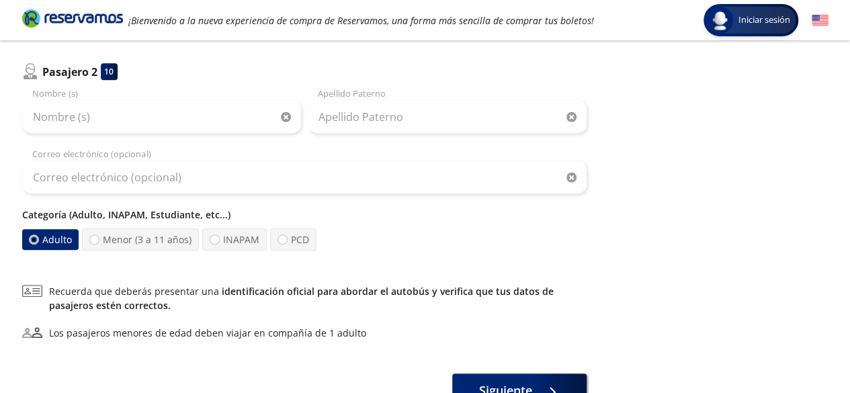
click at [183, 250] on div "¿Quiénes viajan? 2 a bordo Pasajero 1 7 [PERSON_NAME] Nombre (s) [PERSON_NAME] …" at bounding box center [304, 98] width 564 height 617
click at [210, 244] on label "INAPAM" at bounding box center [234, 239] width 64 height 22
click at [210, 244] on input "INAPAM" at bounding box center [214, 239] width 9 height 9
radio input "true"
radio input "false"
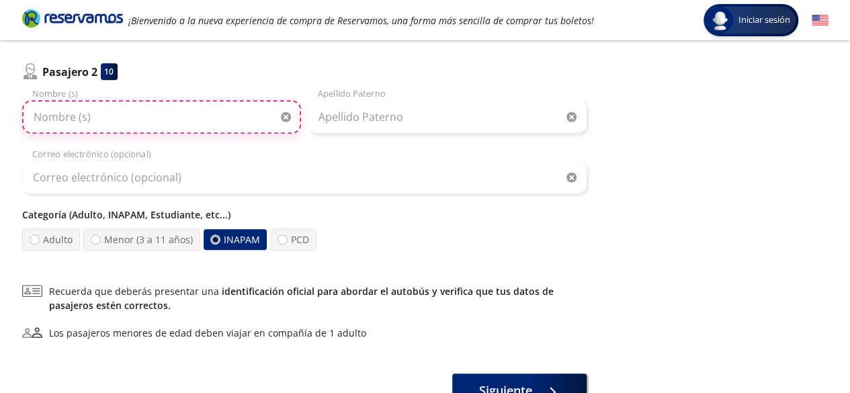
click at [95, 120] on input "Nombre (s)" at bounding box center [161, 117] width 279 height 34
type input "[PERSON_NAME]"
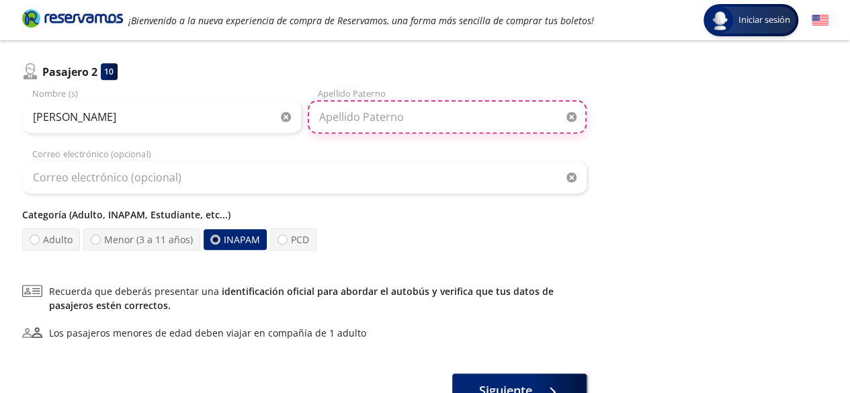
click at [332, 131] on input "Apellido Paterno" at bounding box center [447, 117] width 279 height 34
type input "[PERSON_NAME]"
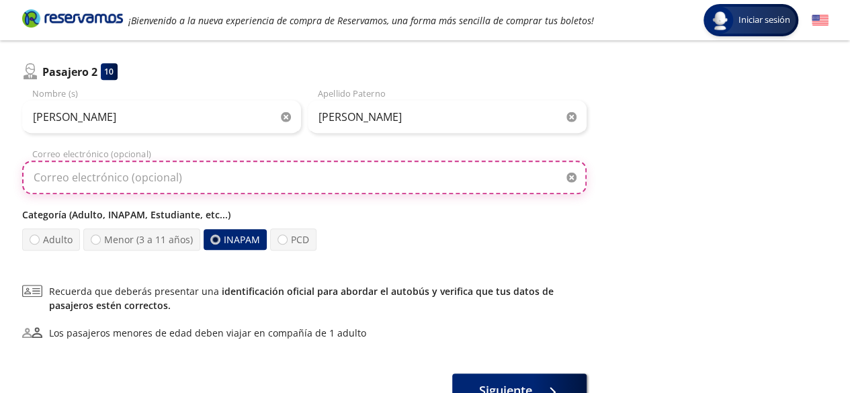
click at [316, 179] on input "Correo electrónico (opcional)" at bounding box center [304, 178] width 564 height 34
click at [173, 183] on input "Correo electrónico (opcional)" at bounding box center [304, 178] width 564 height 34
click at [134, 177] on input "Correo electrónico (opcional)" at bounding box center [304, 178] width 564 height 34
type input "j"
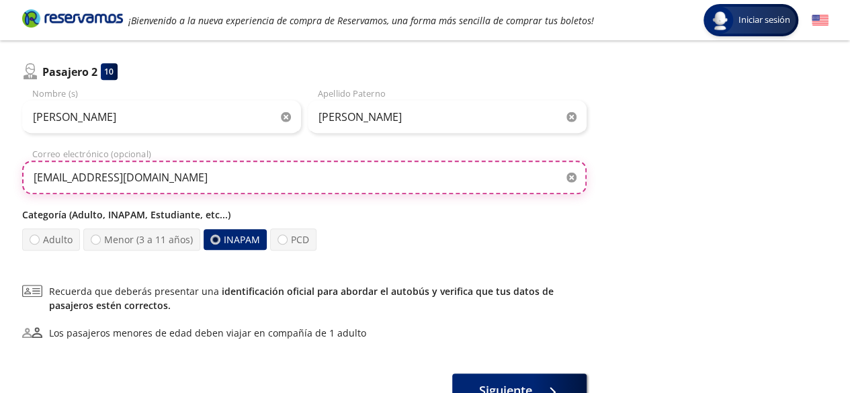
type input "[EMAIL_ADDRESS][DOMAIN_NAME]"
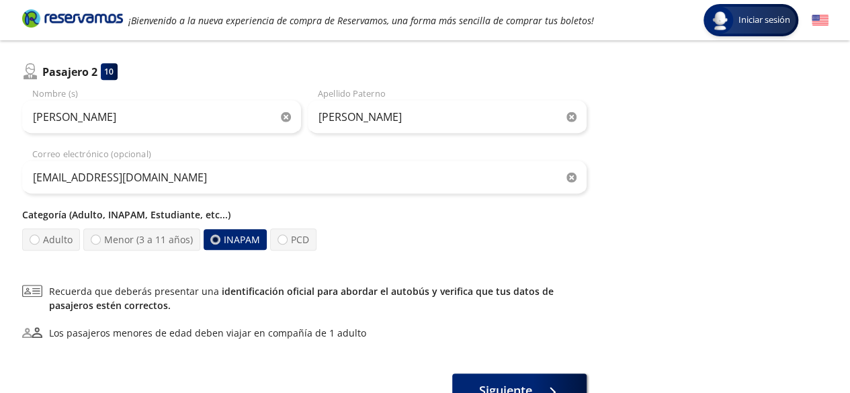
click at [206, 276] on div "¿Quiénes viajan? 2 a bordo Pasajero 1 7 [PERSON_NAME] Nombre (s) [PERSON_NAME] …" at bounding box center [304, 98] width 564 height 617
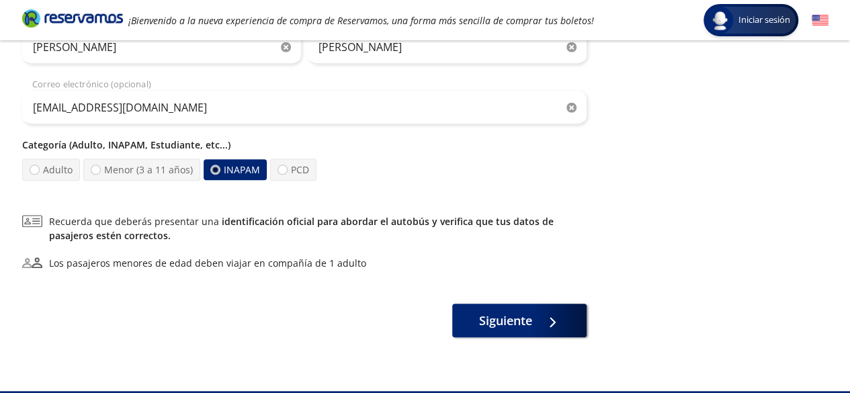
scroll to position [449, 0]
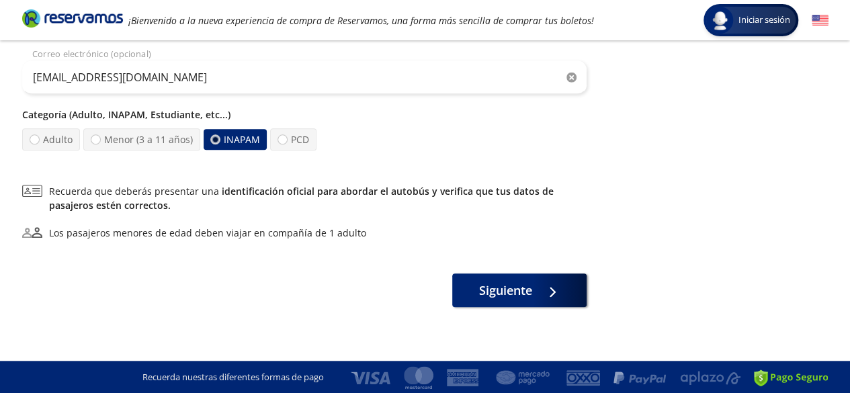
click at [540, 297] on button "Siguiente" at bounding box center [519, 288] width 134 height 34
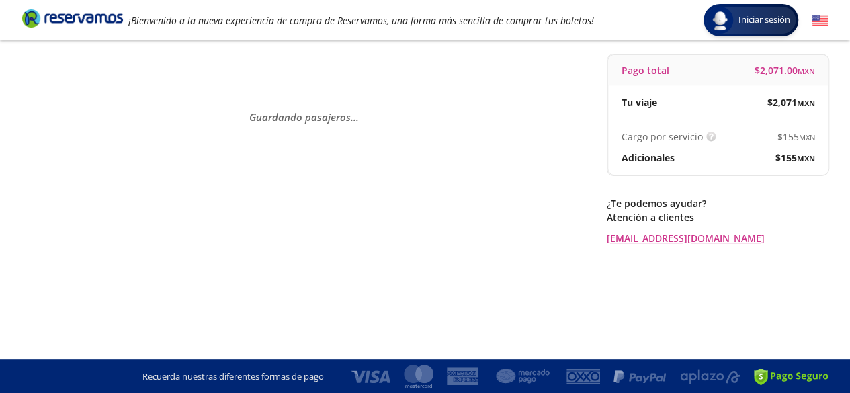
scroll to position [0, 0]
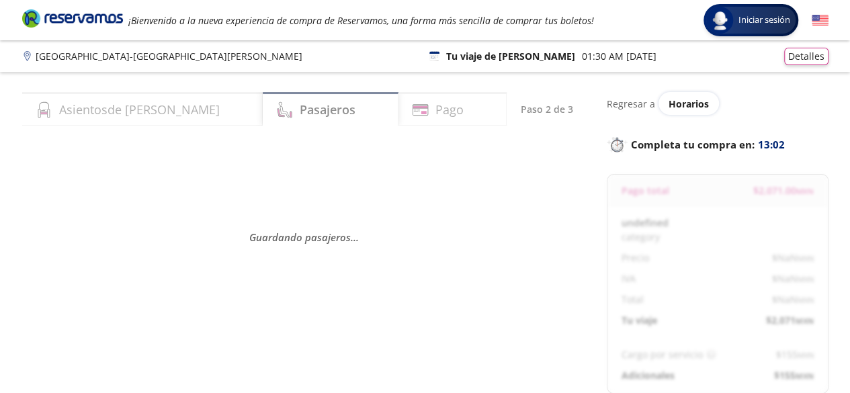
select select "MX"
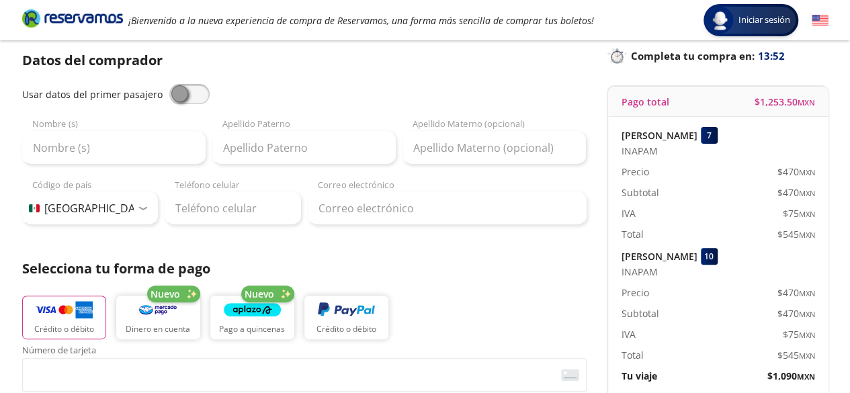
scroll to position [93, 0]
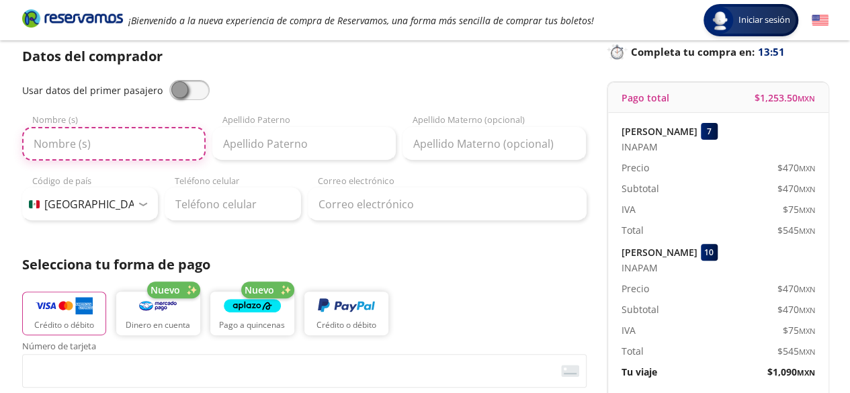
click at [186, 150] on input "Nombre (s)" at bounding box center [113, 144] width 183 height 34
type input "[PERSON_NAME]"
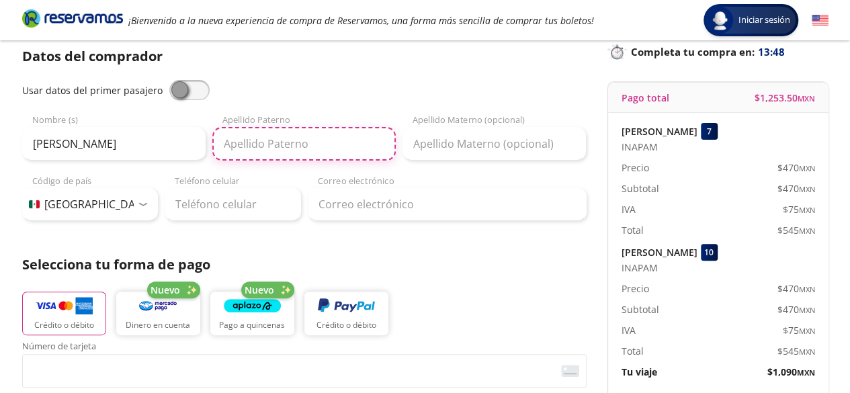
click at [258, 152] on input "Apellido Paterno" at bounding box center [303, 144] width 183 height 34
type input "[PERSON_NAME]"
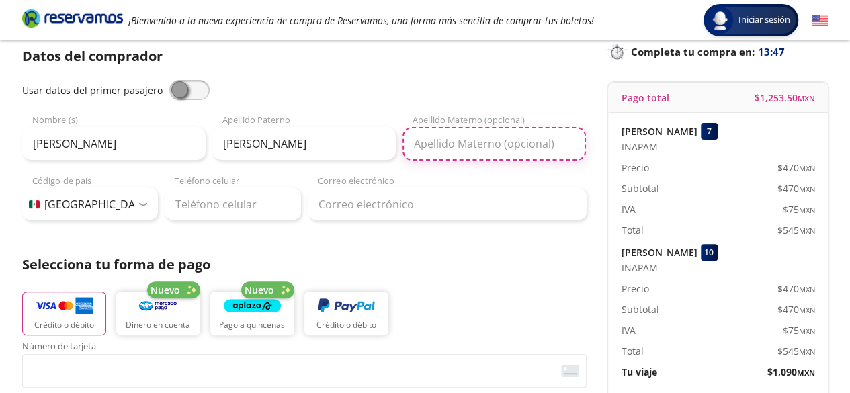
click at [445, 131] on input "Apellido Materno (opcional)" at bounding box center [493, 144] width 183 height 34
click at [449, 144] on input "Apellido Materno (opcional)" at bounding box center [493, 144] width 183 height 34
type input "m"
type input "[PERSON_NAME]"
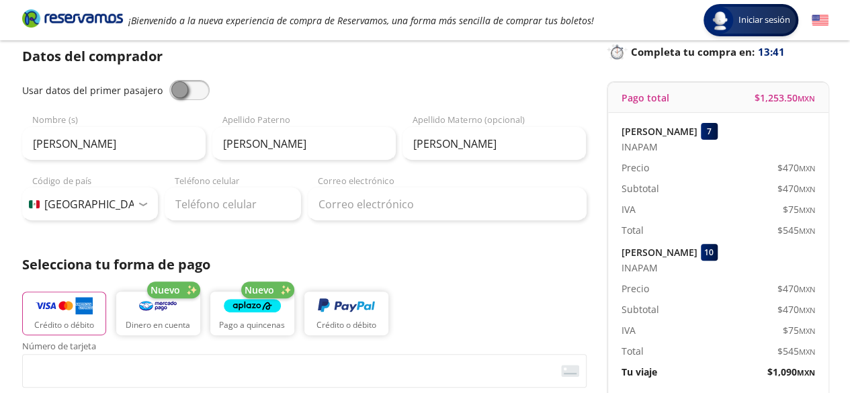
click at [467, 170] on div "Usar datos del primer pasajero [PERSON_NAME] Nombre (s) [PERSON_NAME] Apellido …" at bounding box center [304, 150] width 564 height 141
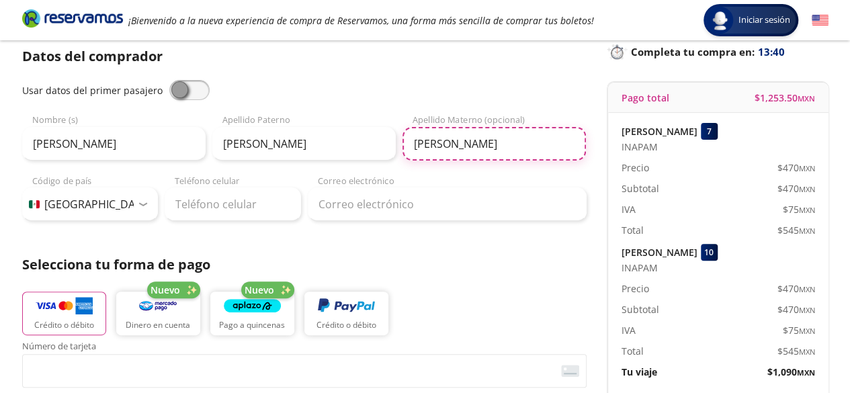
click at [463, 144] on input "[PERSON_NAME]" at bounding box center [493, 144] width 183 height 34
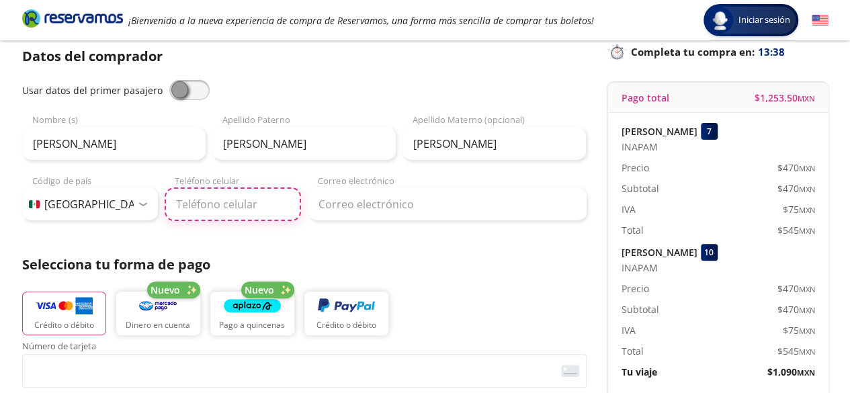
click at [181, 207] on input "Teléfono celular" at bounding box center [233, 204] width 136 height 34
type input "55 4403 0519"
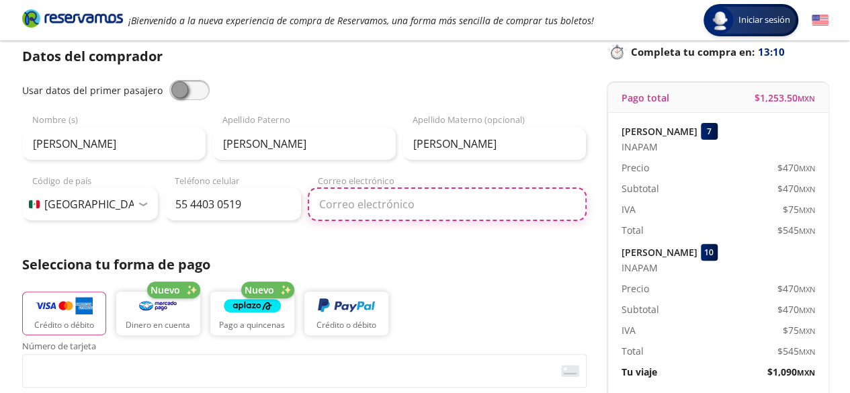
click at [355, 192] on input "Correo electrónico" at bounding box center [447, 204] width 279 height 34
type input "[EMAIL_ADDRESS][DOMAIN_NAME]"
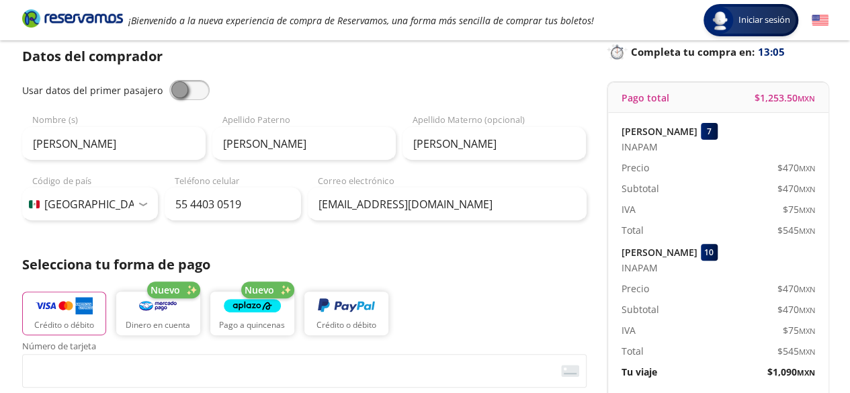
click at [391, 255] on p "Selecciona tu forma de pago" at bounding box center [304, 265] width 564 height 20
click at [91, 320] on p "Crédito o débito" at bounding box center [64, 326] width 60 height 12
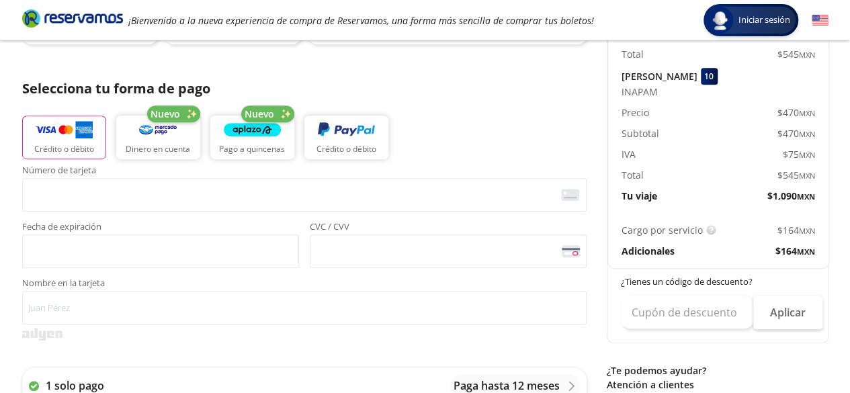
scroll to position [296, 0]
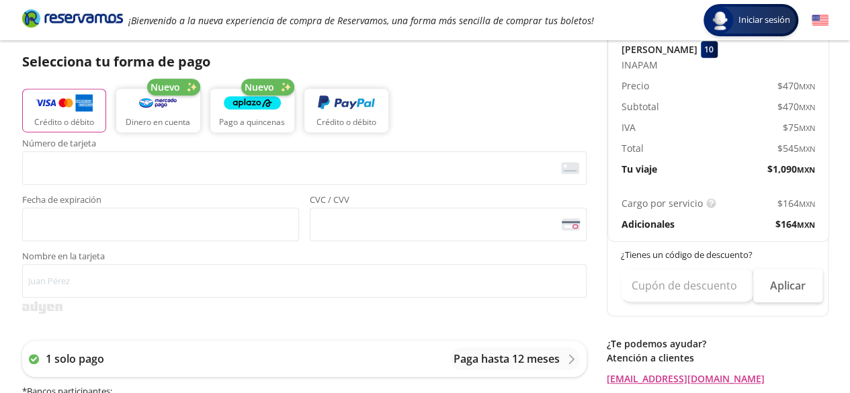
click at [848, 136] on div "Group 9 Created with Sketch. Pago [GEOGRAPHIC_DATA] - [GEOGRAPHIC_DATA][PERSON_…" at bounding box center [425, 260] width 850 height 1113
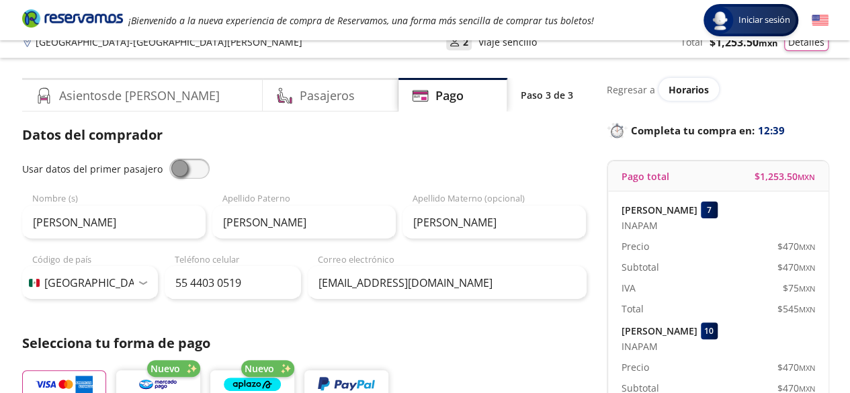
scroll to position [0, 0]
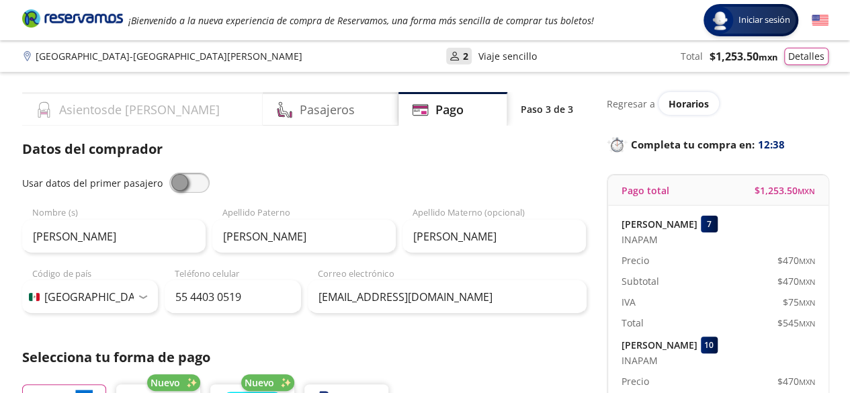
click at [179, 112] on div "Asientos de [PERSON_NAME]" at bounding box center [142, 109] width 241 height 34
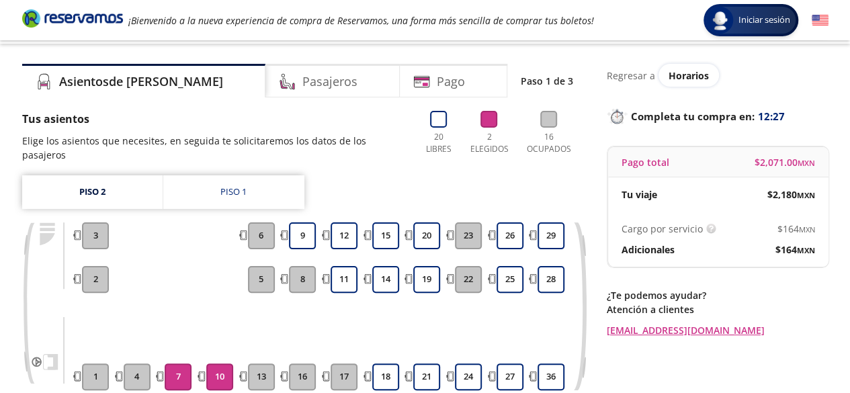
scroll to position [24, 0]
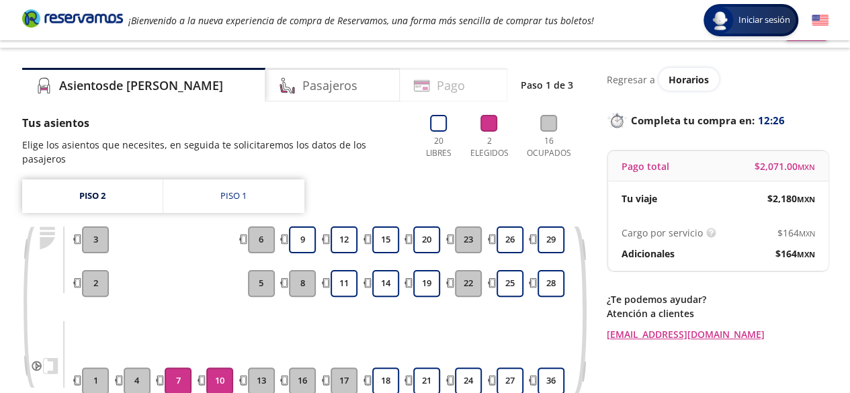
click at [428, 94] on div "Pago" at bounding box center [453, 85] width 107 height 34
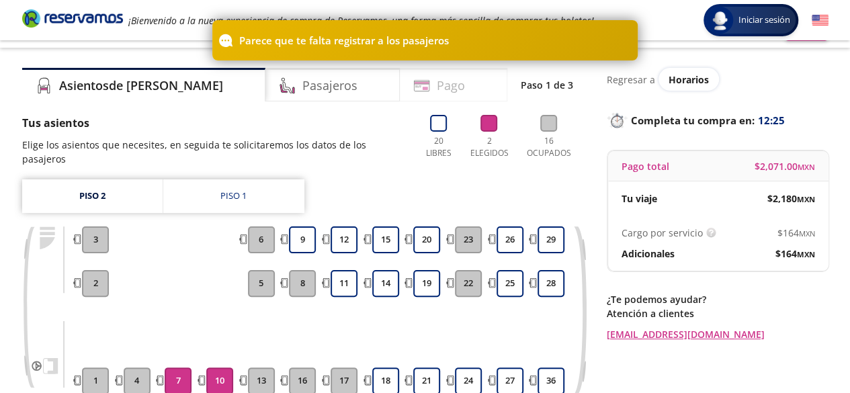
click at [437, 79] on h4 "Pago" at bounding box center [451, 86] width 28 height 18
click at [331, 75] on div "Pasajeros" at bounding box center [332, 85] width 134 height 34
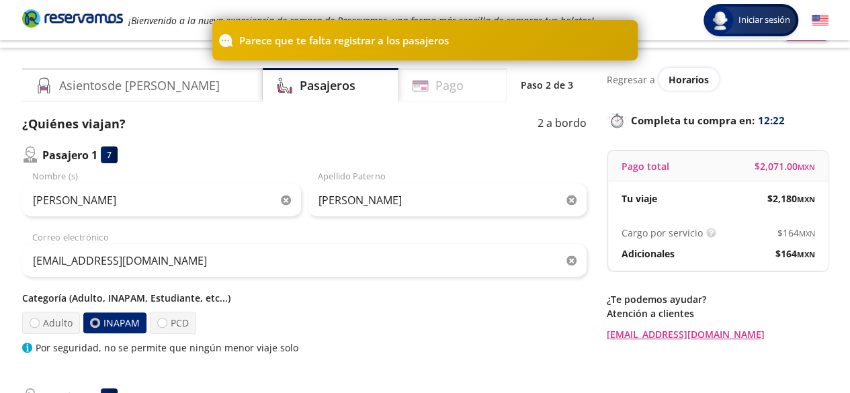
click at [435, 85] on h4 "Pago" at bounding box center [449, 86] width 28 height 18
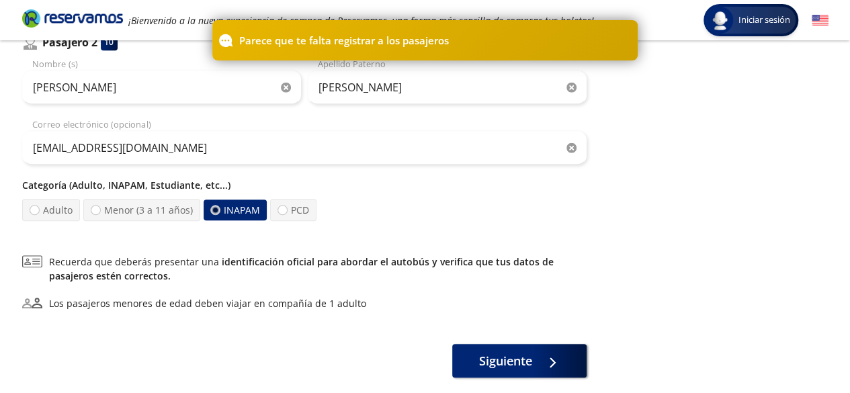
scroll to position [449, 0]
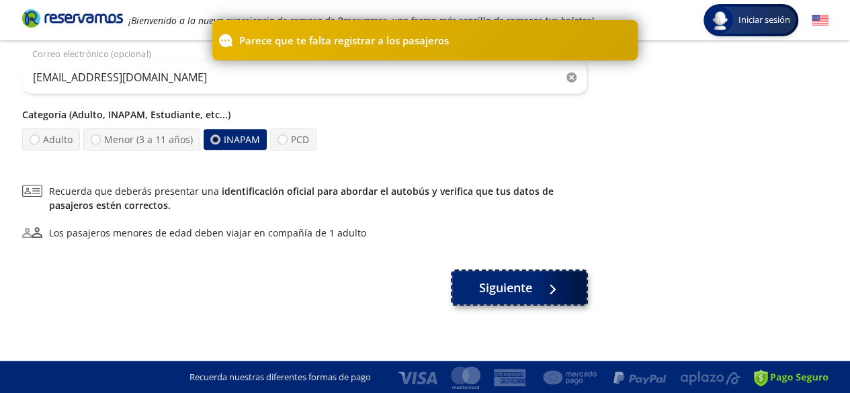
click at [497, 279] on button "Siguiente" at bounding box center [519, 288] width 134 height 34
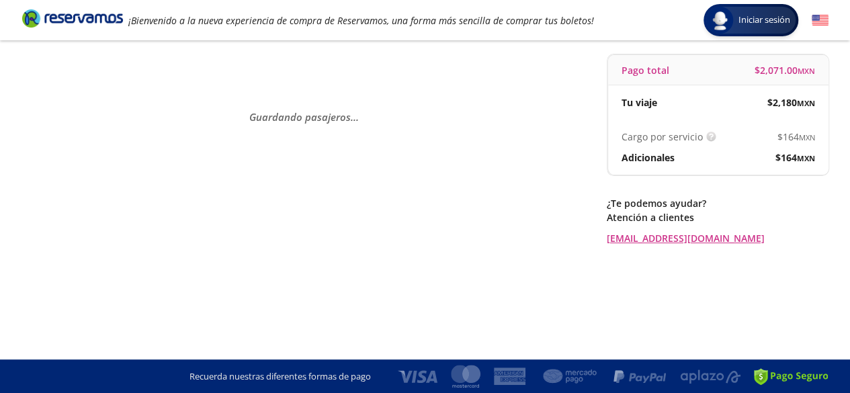
scroll to position [0, 0]
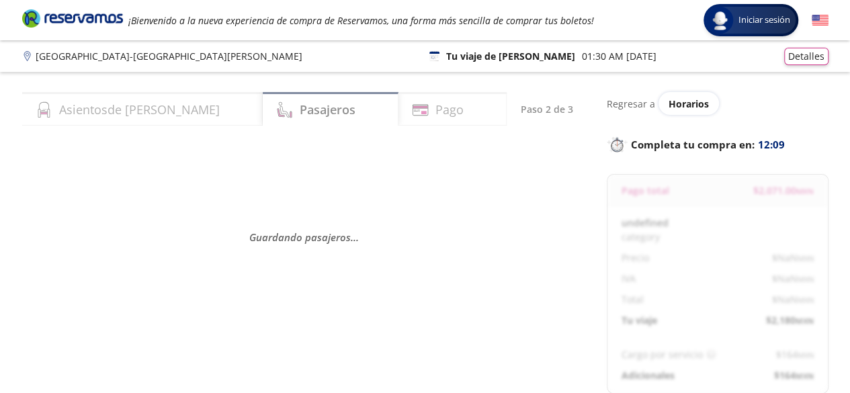
select select "MX"
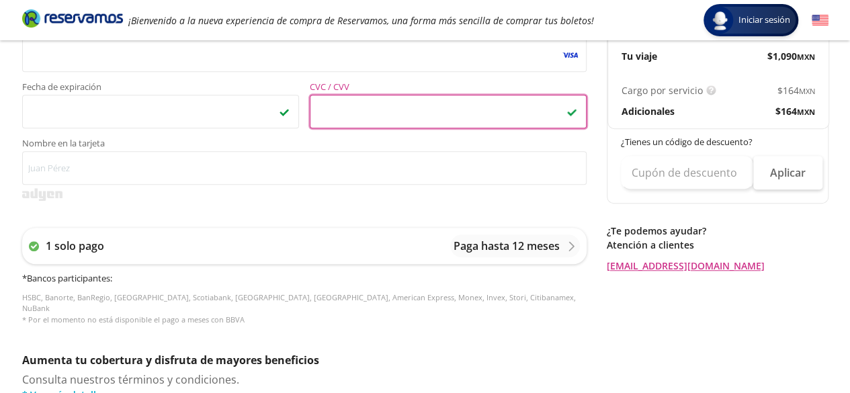
scroll to position [416, 0]
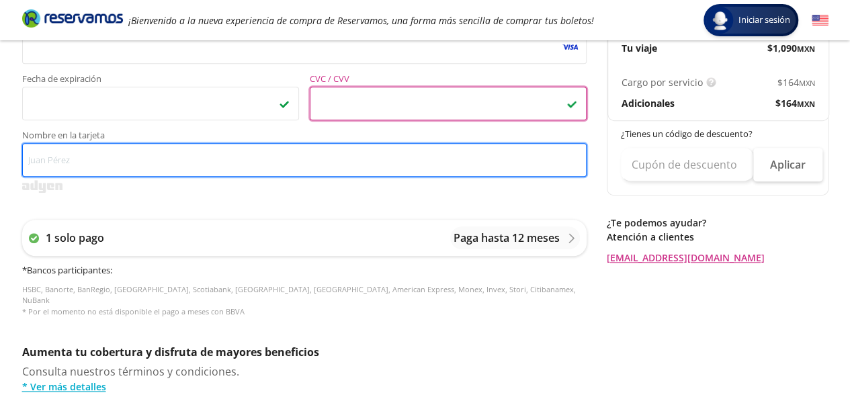
click at [165, 169] on input "Nombre en la tarjeta" at bounding box center [304, 160] width 564 height 34
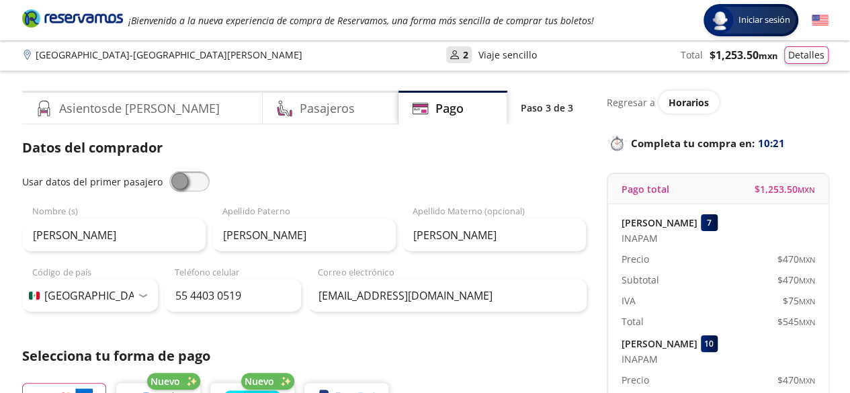
scroll to position [0, 0]
